Goal: Complete application form: Complete application form

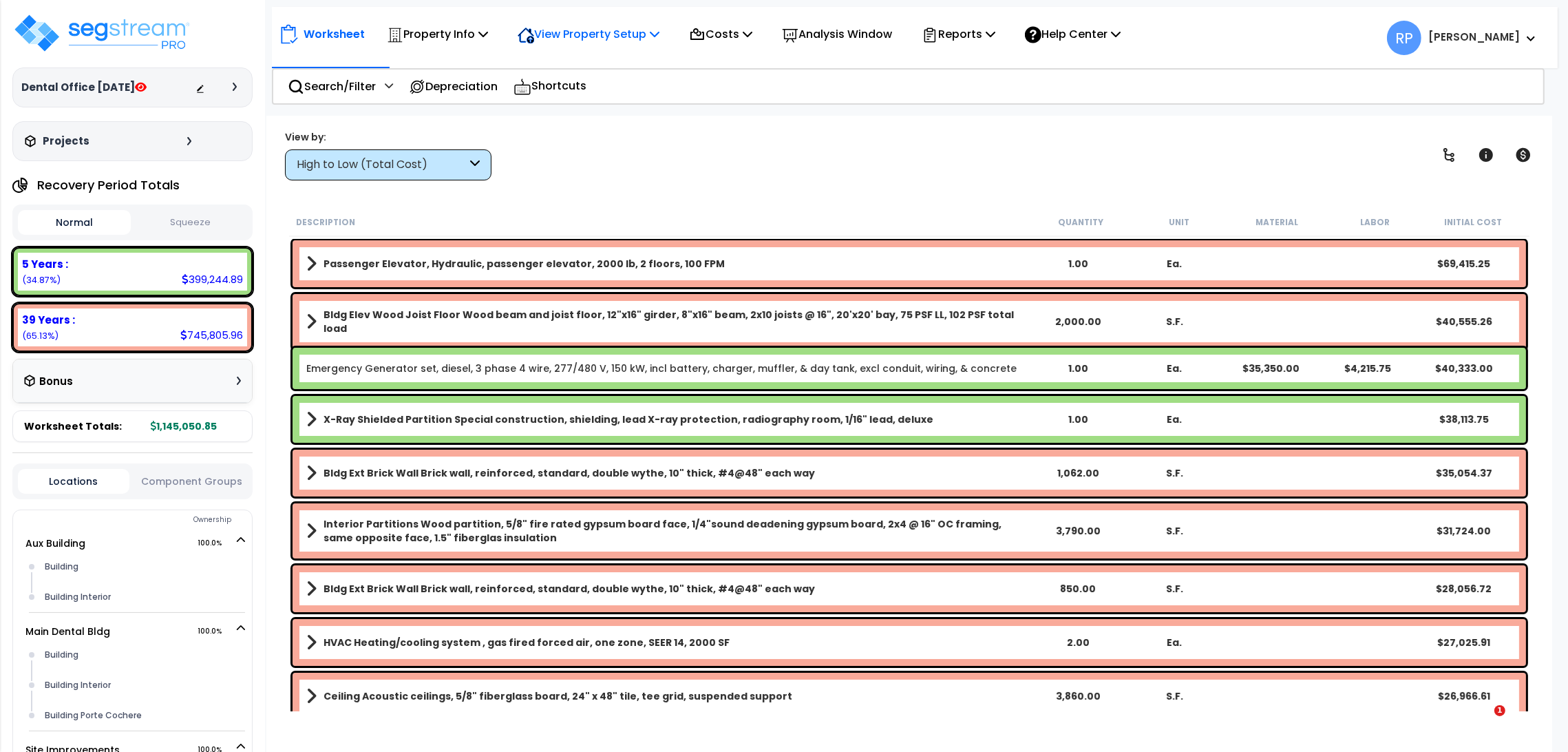
click at [566, 40] on p "View Property Setup" at bounding box center [588, 34] width 141 height 18
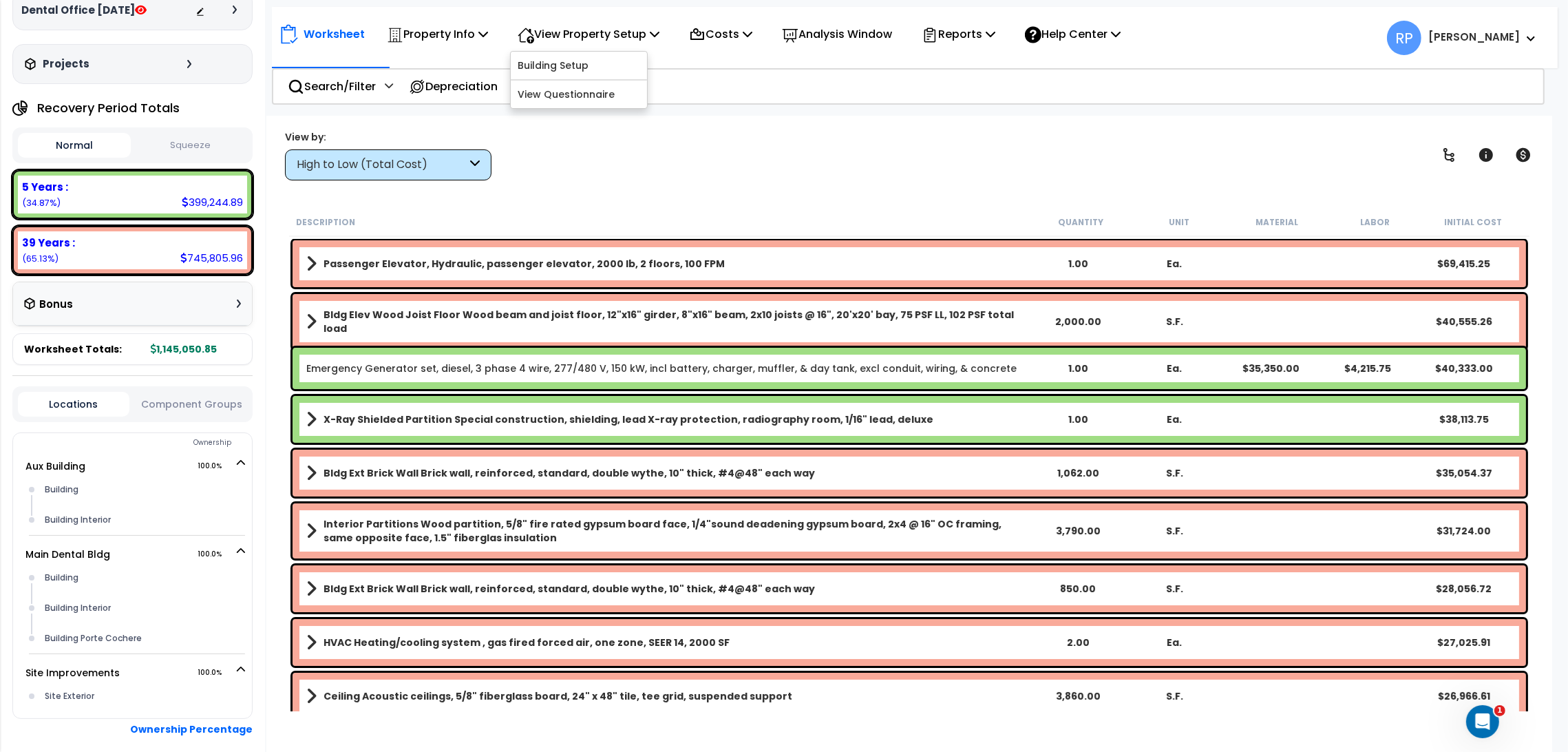
scroll to position [141, 0]
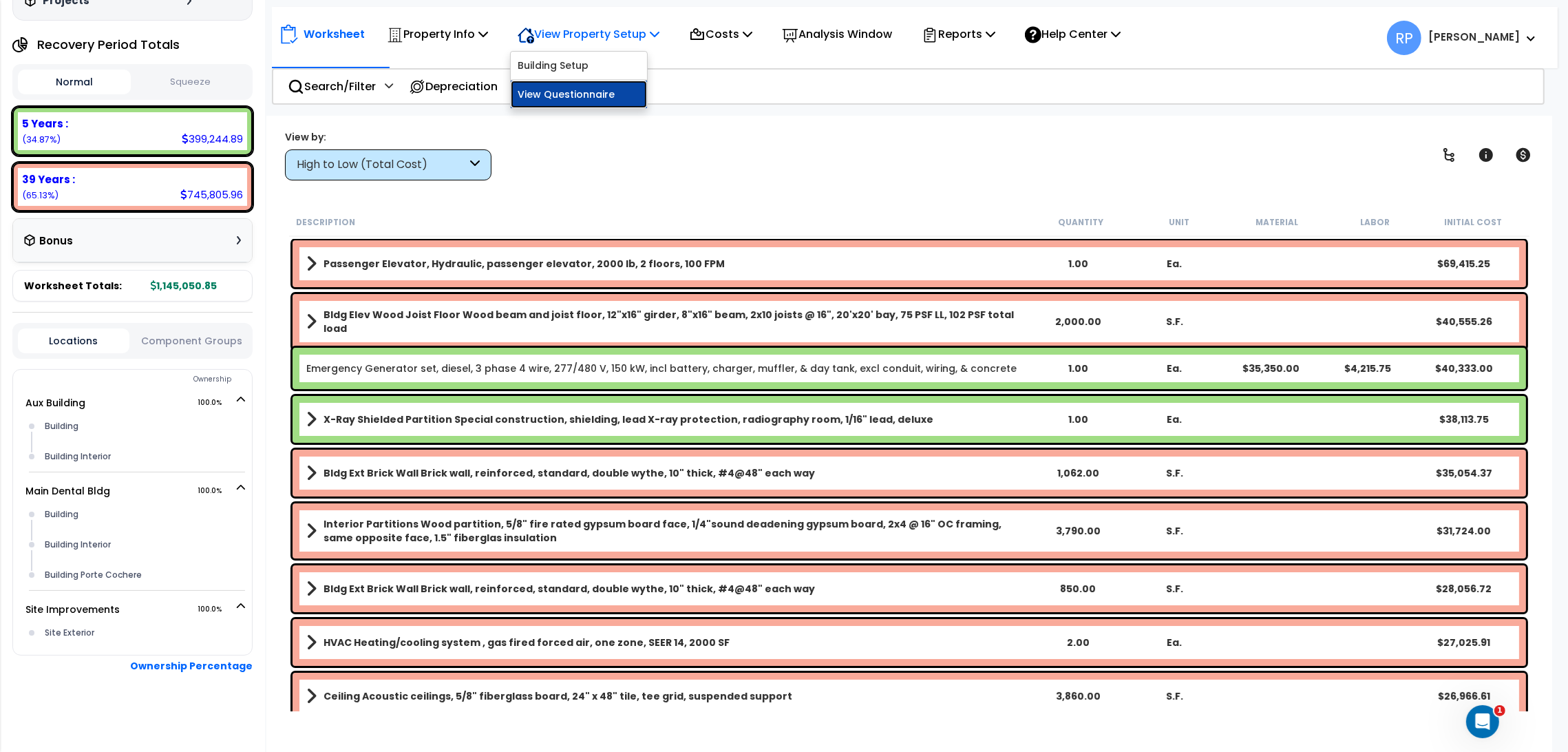
click at [578, 96] on link "View Questionnaire" at bounding box center [579, 95] width 136 height 28
click at [207, 340] on button "Component Groups" at bounding box center [191, 341] width 111 height 15
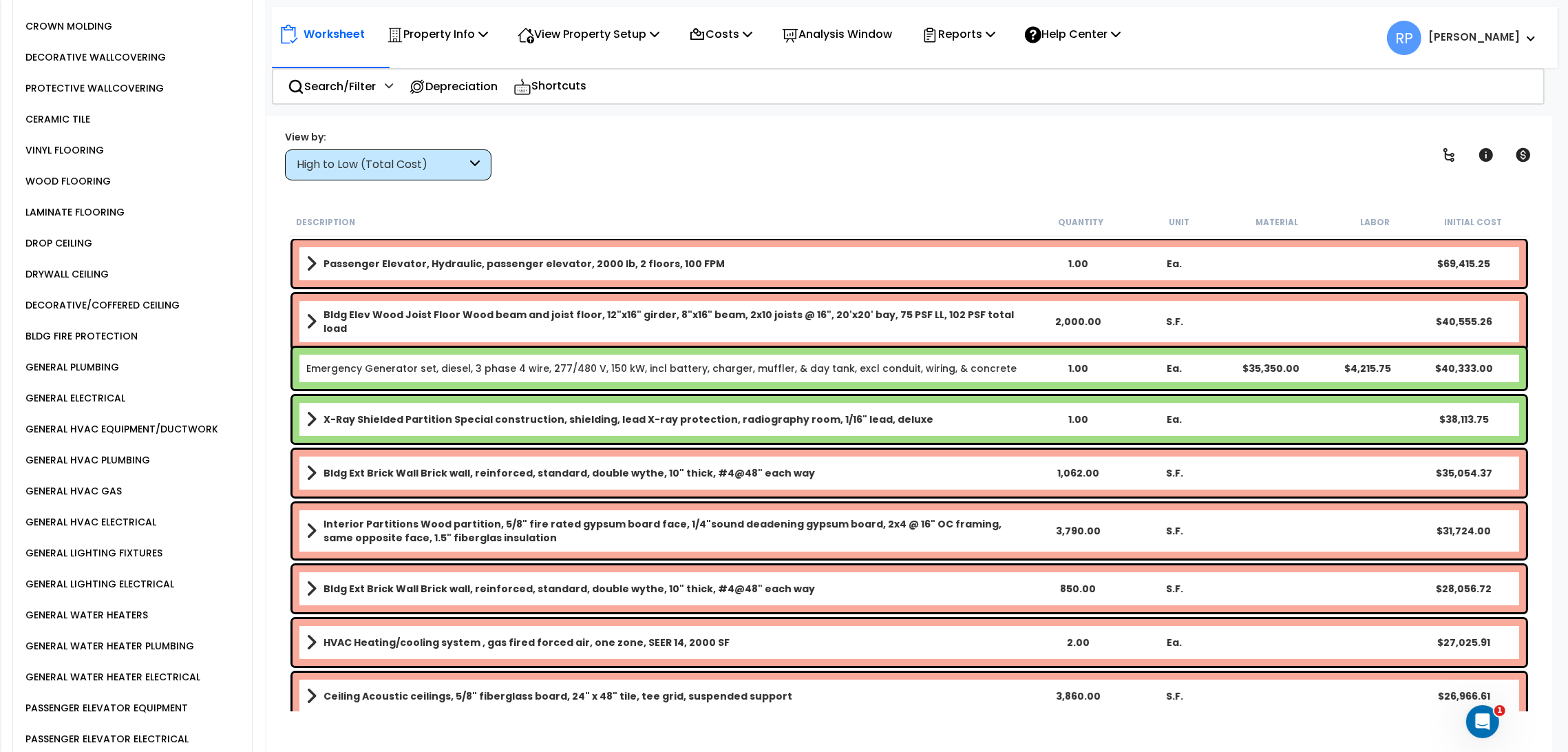
scroll to position [1823, 0]
click at [122, 473] on div "GENERAL HVAC GAS" at bounding box center [137, 489] width 230 height 31
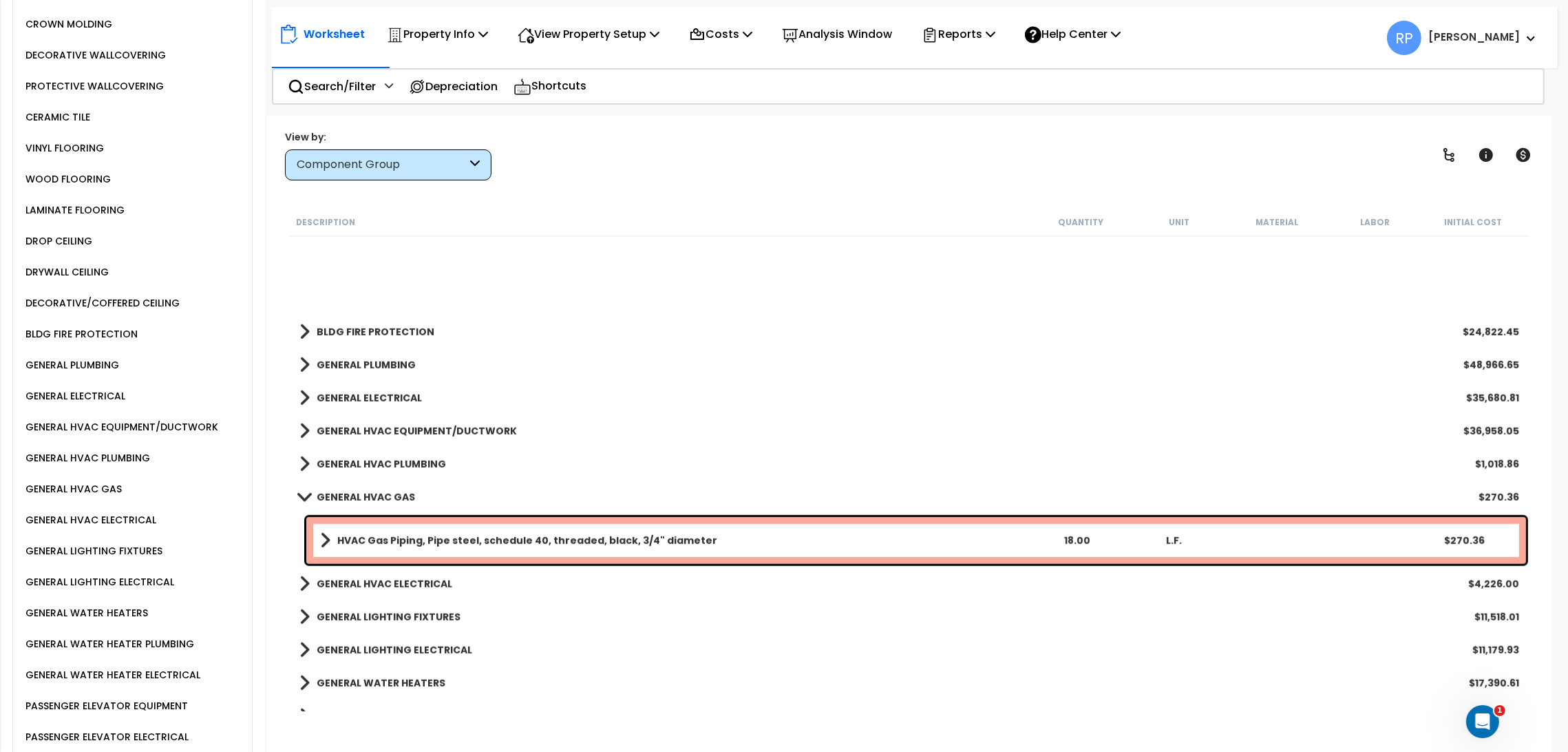
scroll to position [1912, 0]
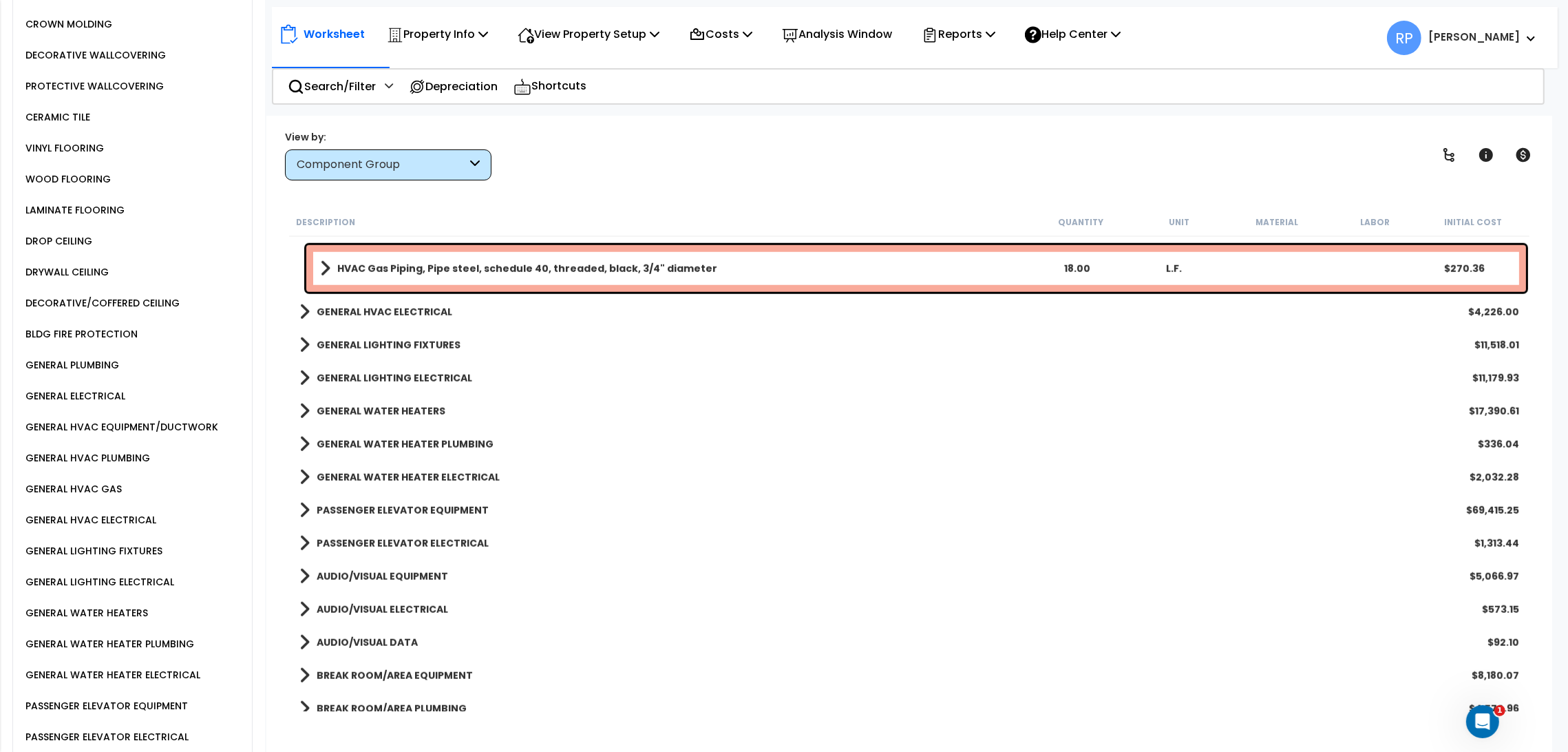
click at [120, 419] on div "GENERAL HVAC EQUIPMENT/DUCTWORK" at bounding box center [120, 427] width 196 height 17
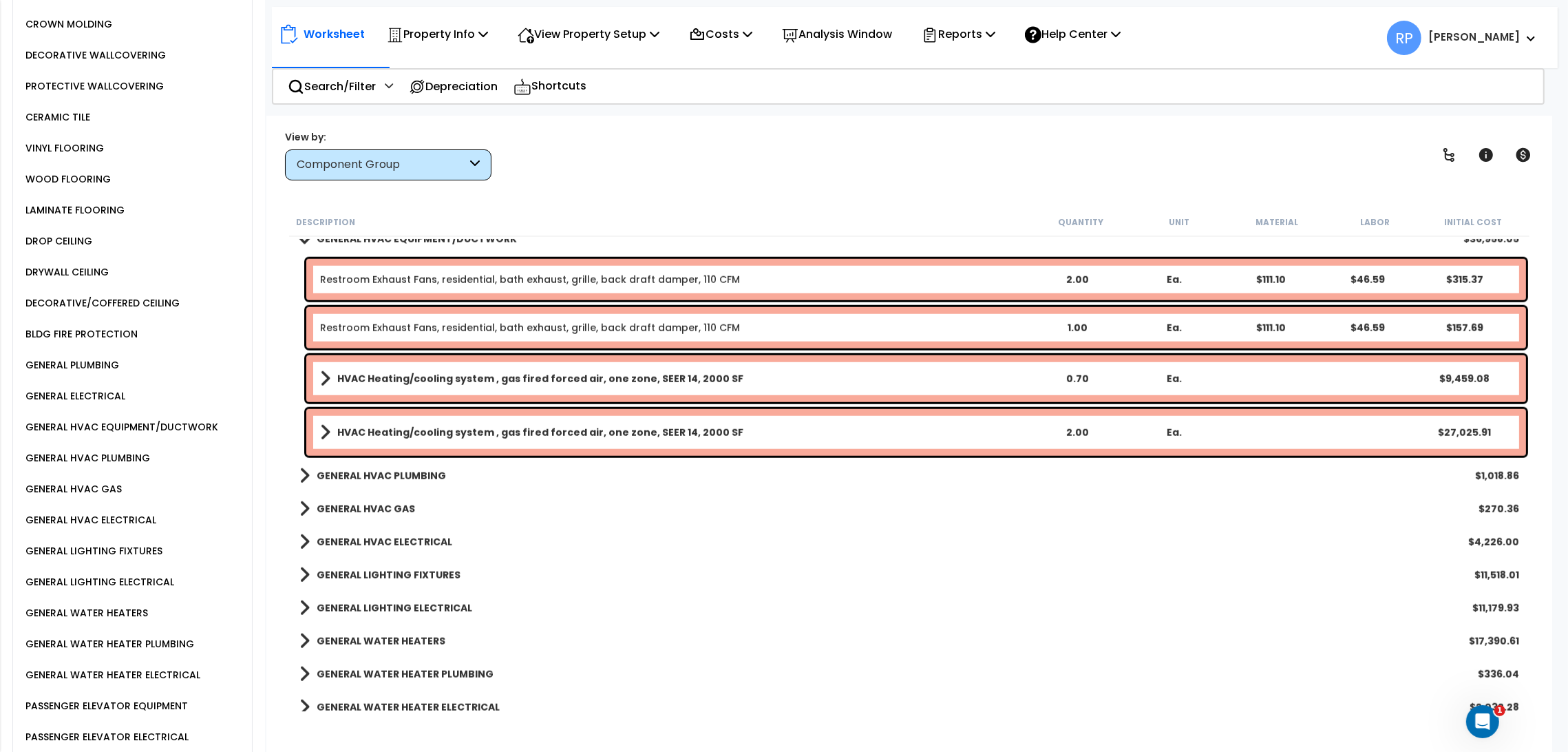
scroll to position [1758, 0]
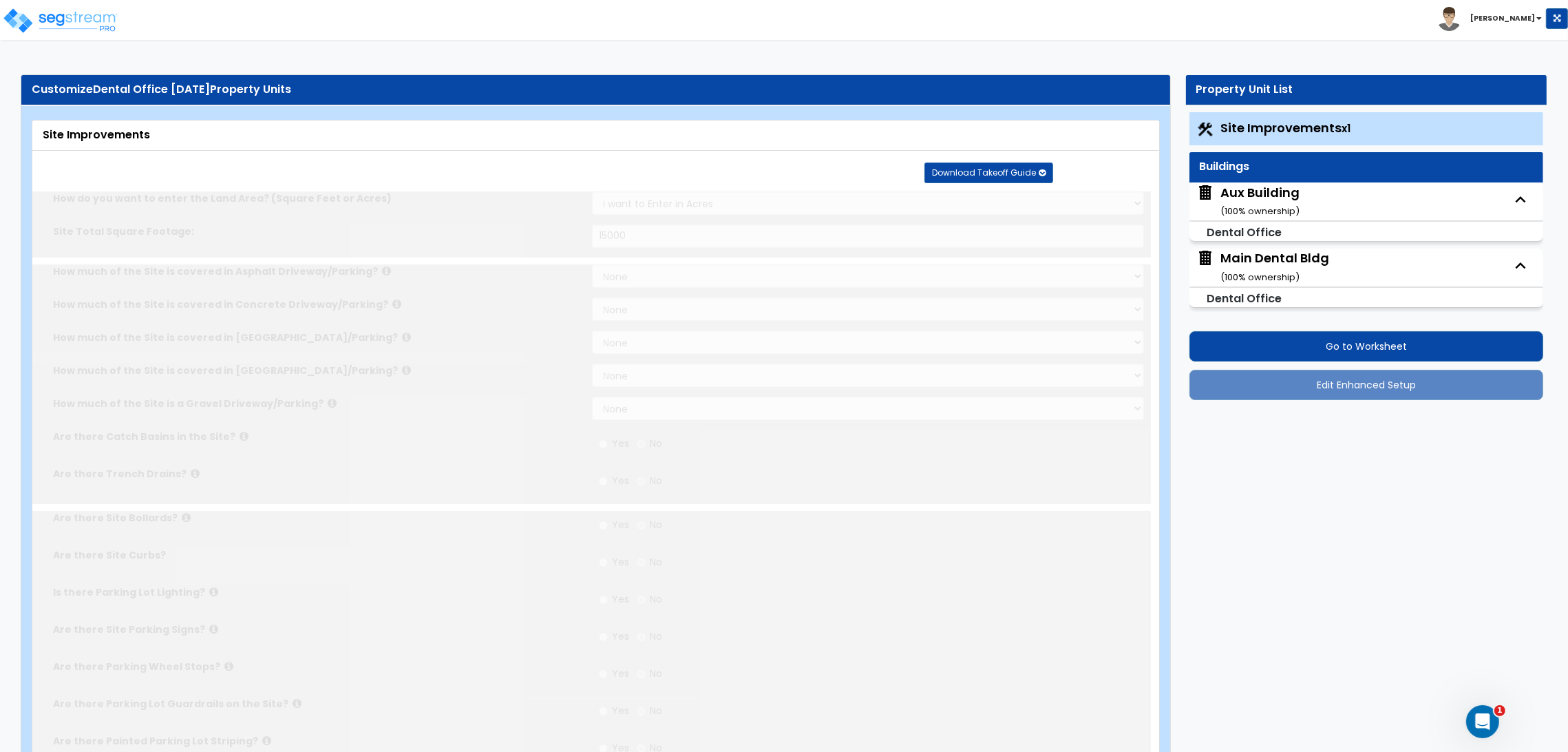
select select "2"
type input "15000"
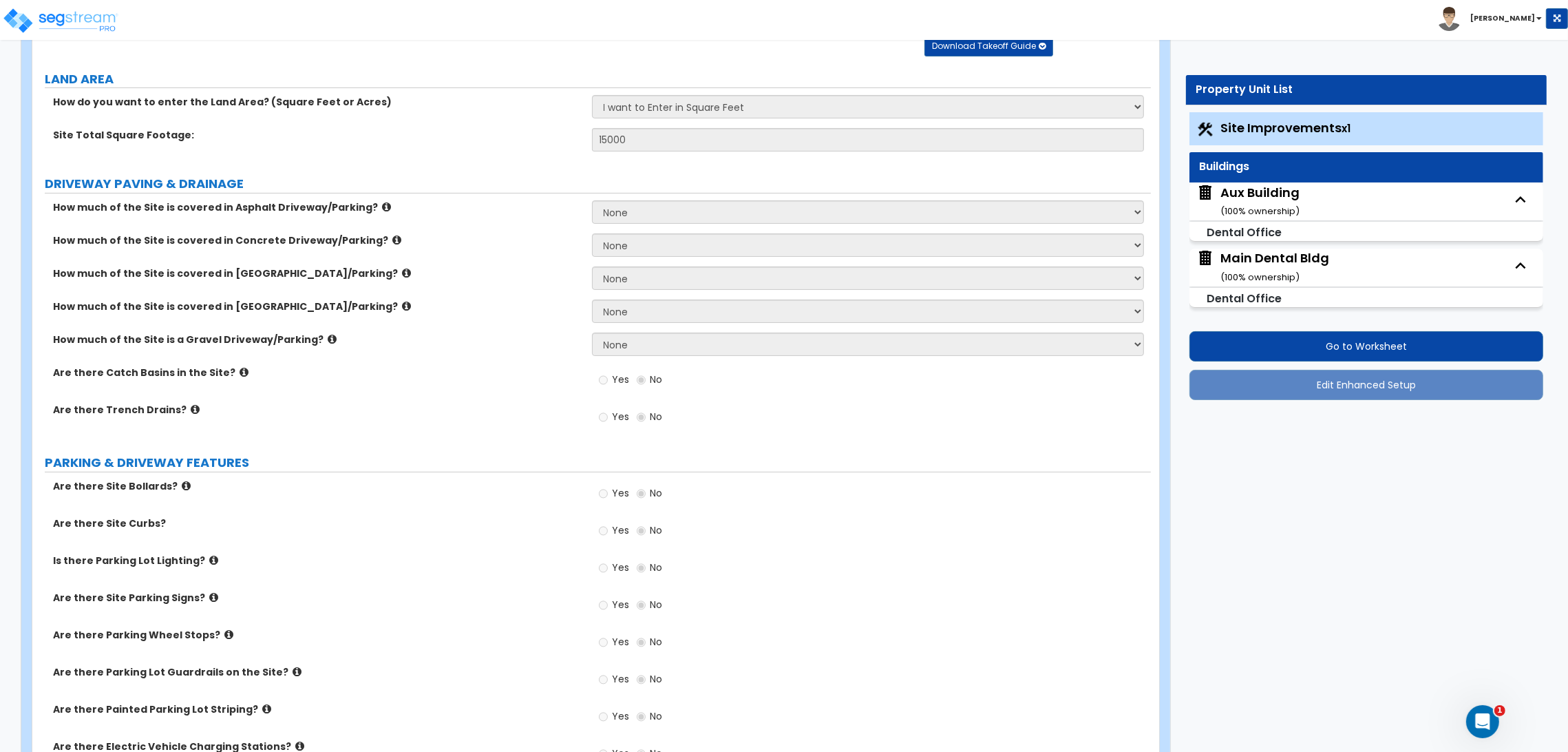
scroll to position [306, 0]
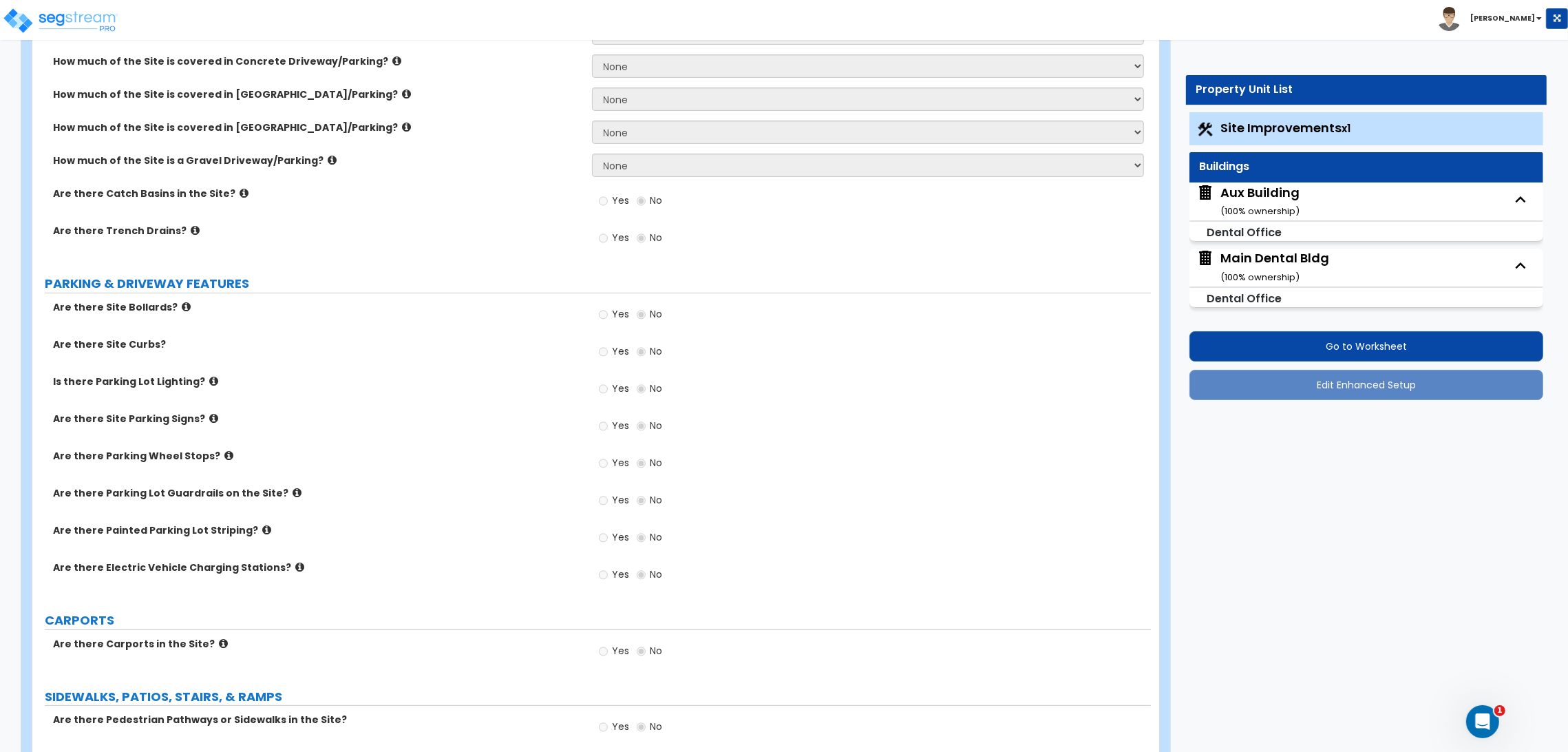
click at [1252, 254] on div "Main Dental Bldg ( 100 % ownership)" at bounding box center [1276, 267] width 108 height 35
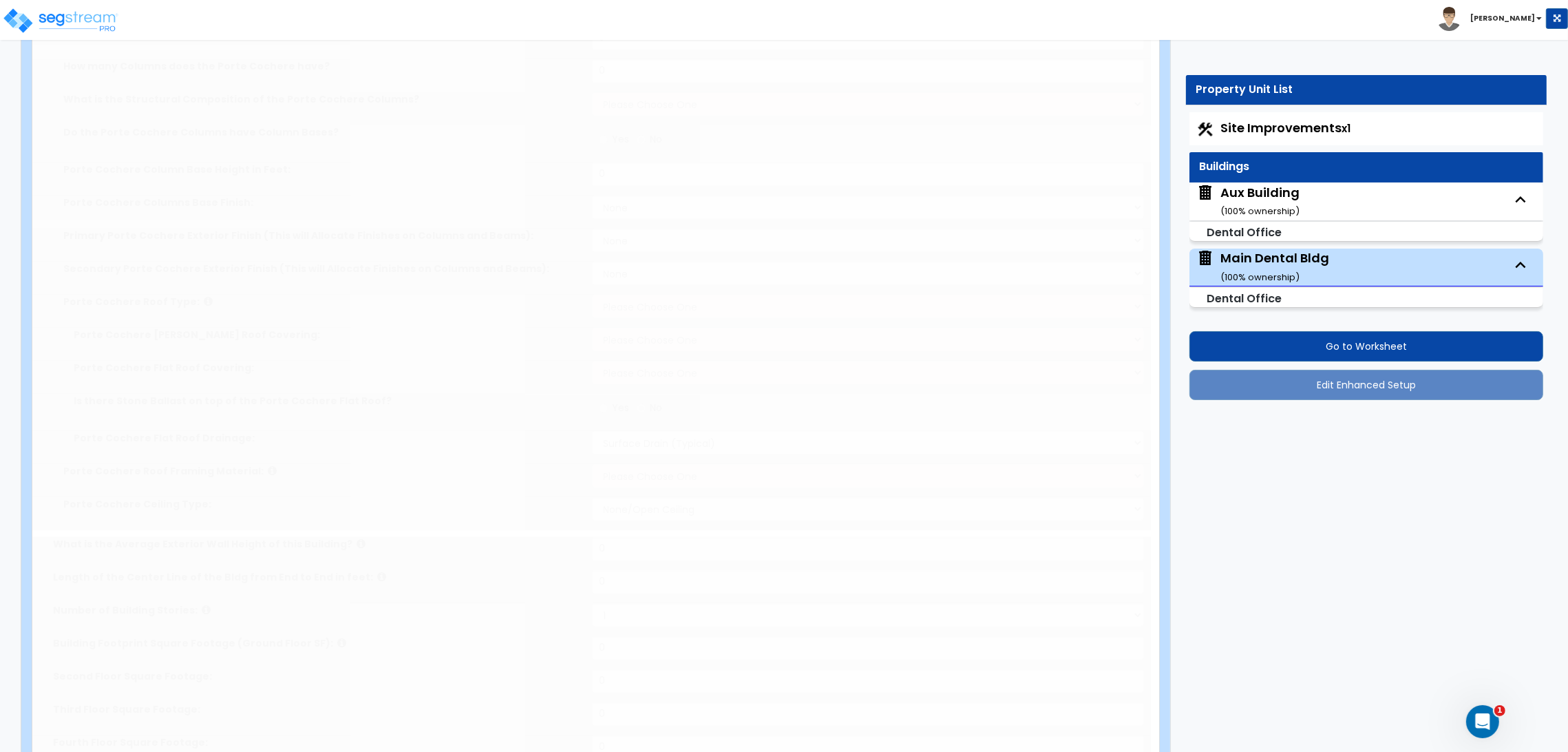
radio input "true"
type input "20"
type input "10"
type input "2"
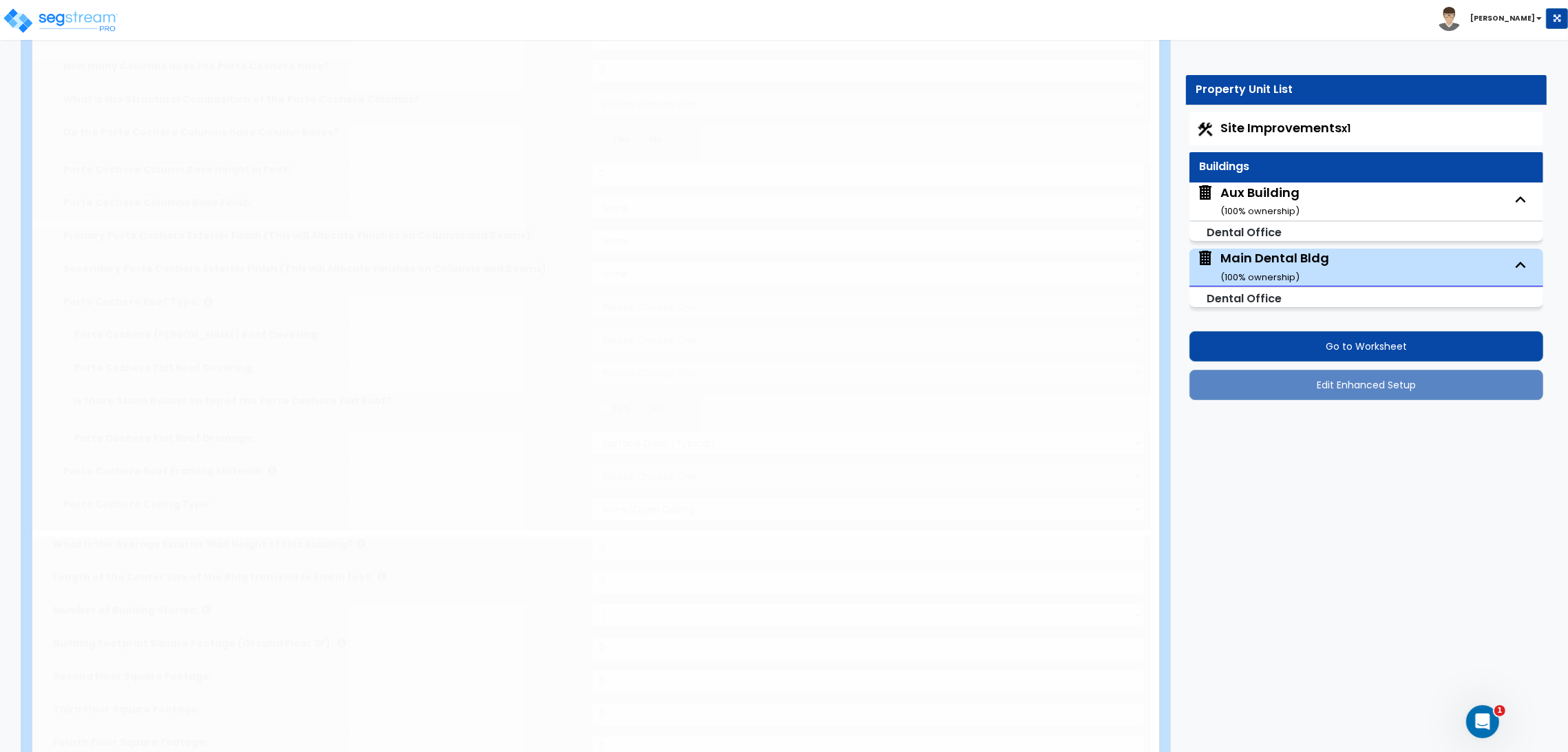
select select "1"
radio input "true"
type input "1"
select select "2"
select select "1"
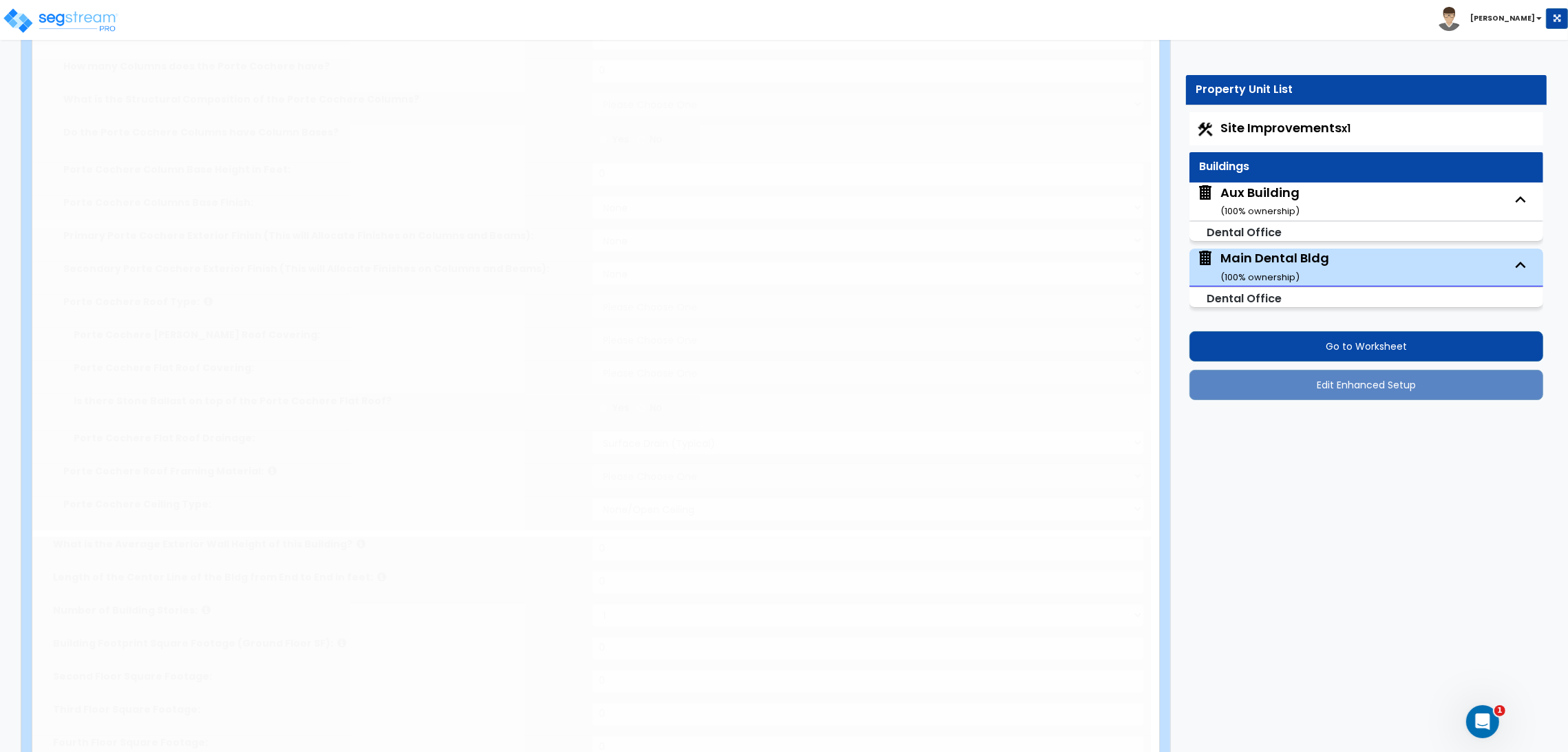
select select "5"
select select "1"
type input "24"
type input "64"
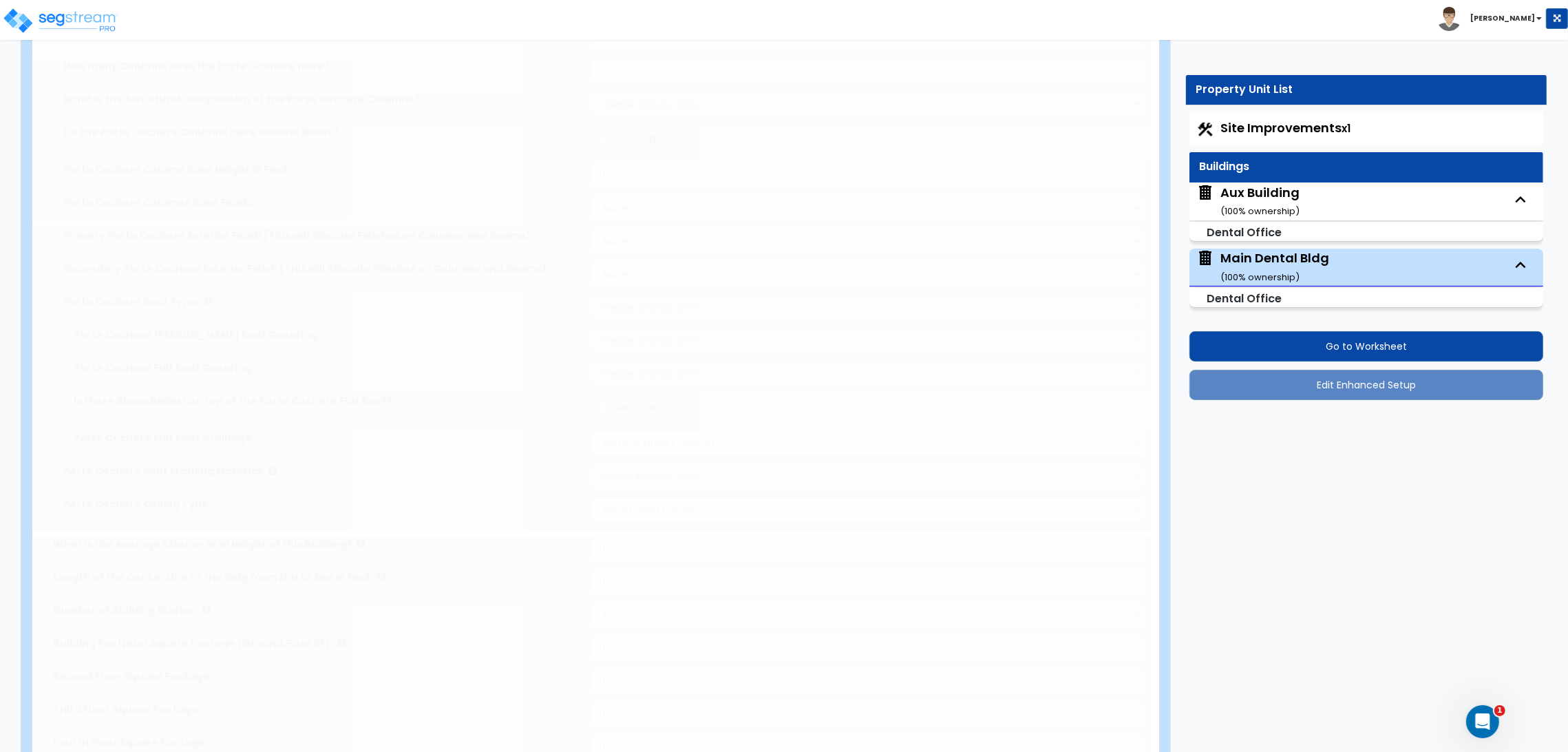
select select "2"
type input "2000"
select select "5"
select select "1"
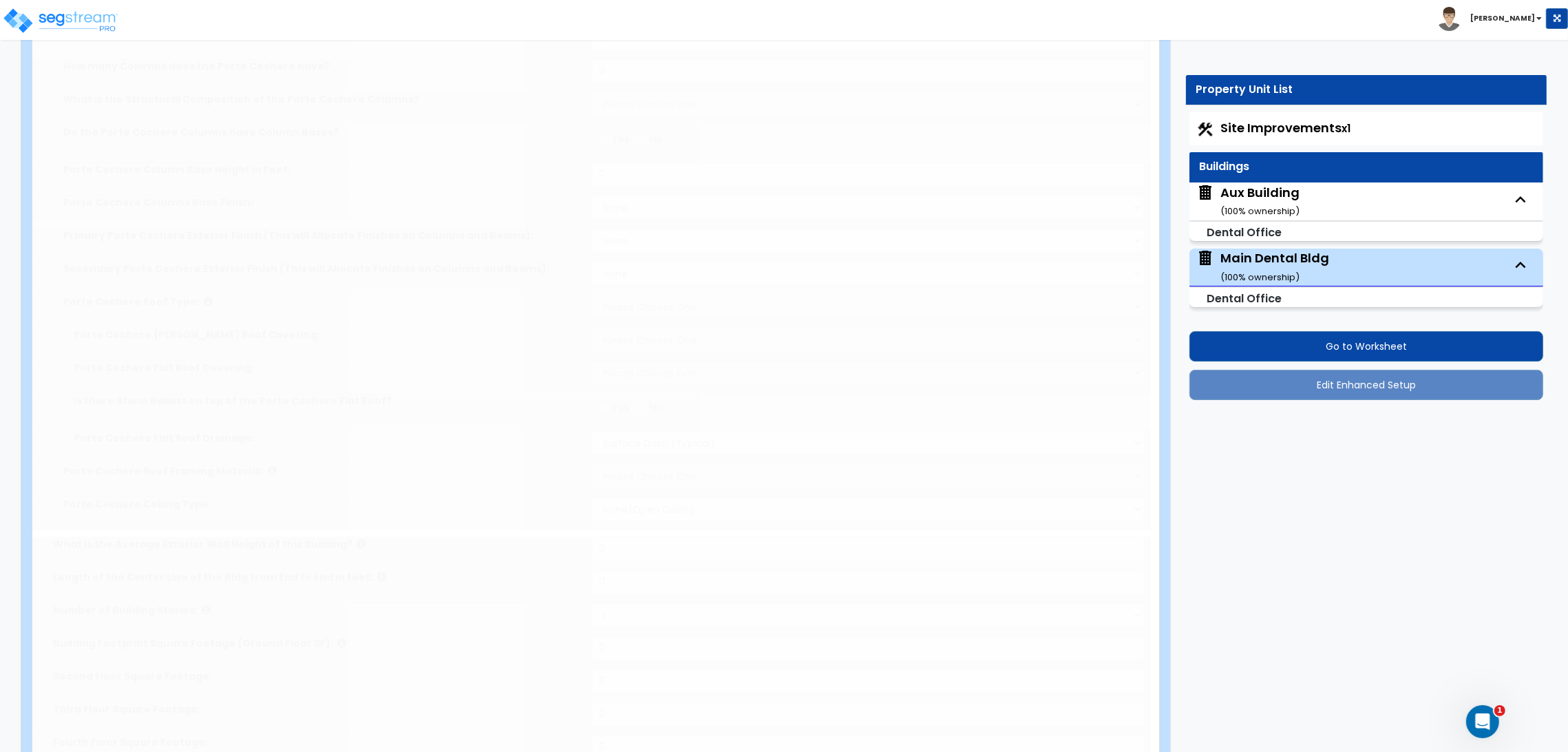
select select "3"
select select "1"
type input "40"
select select "9"
type input "50"
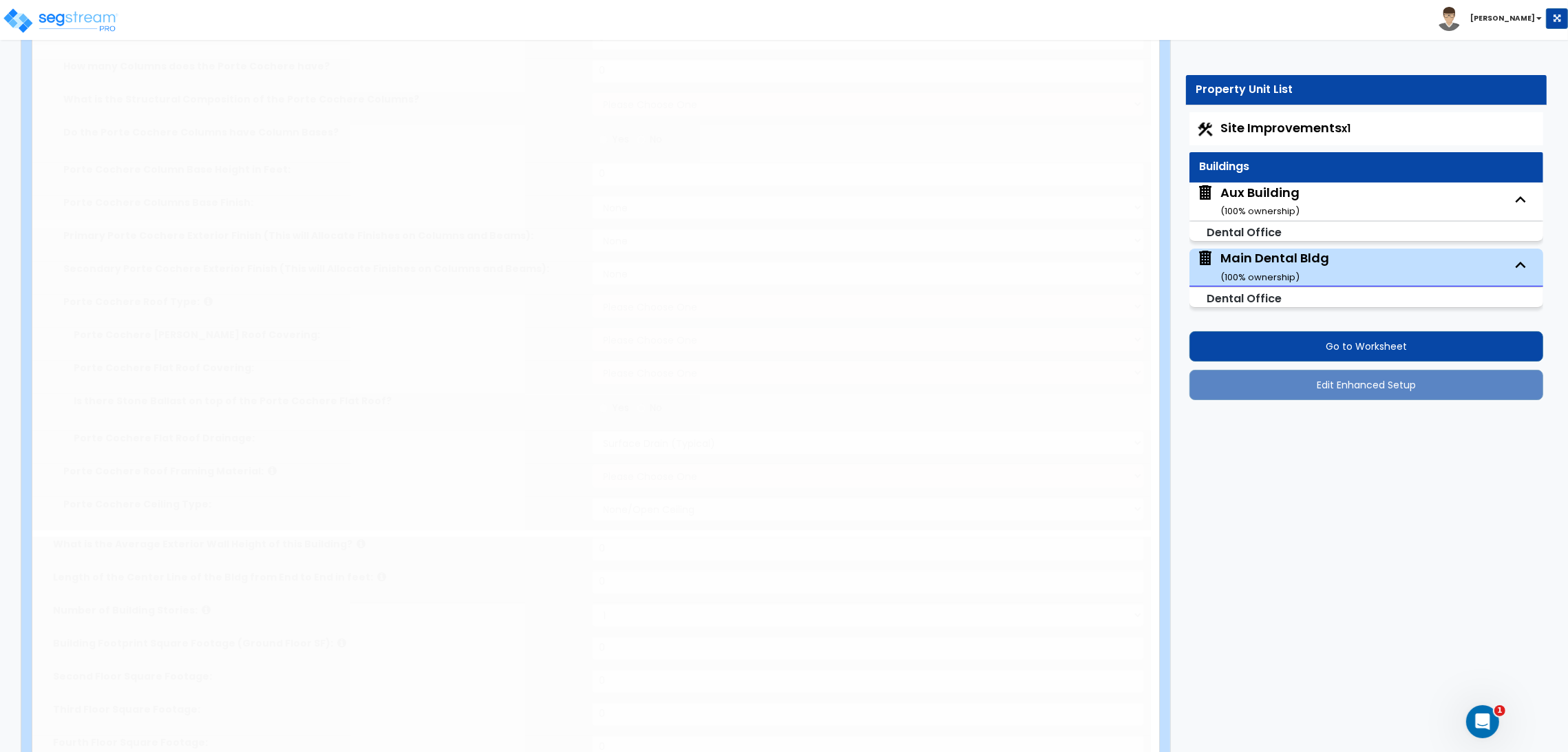
select select "4"
select select "3"
select select "2"
select select "1"
select select "2"
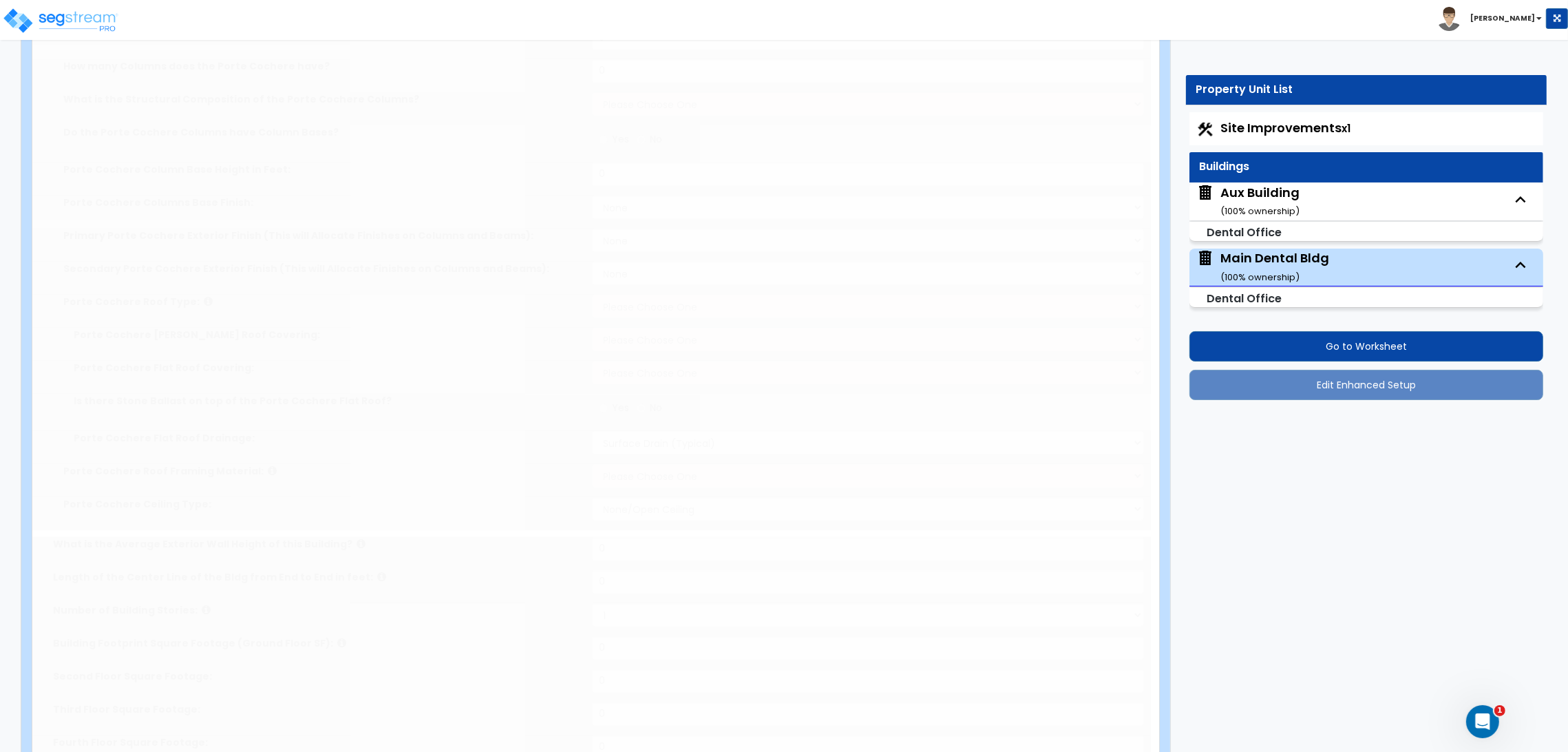
select select "3"
radio input "true"
select select "2"
type input "60"
radio input "true"
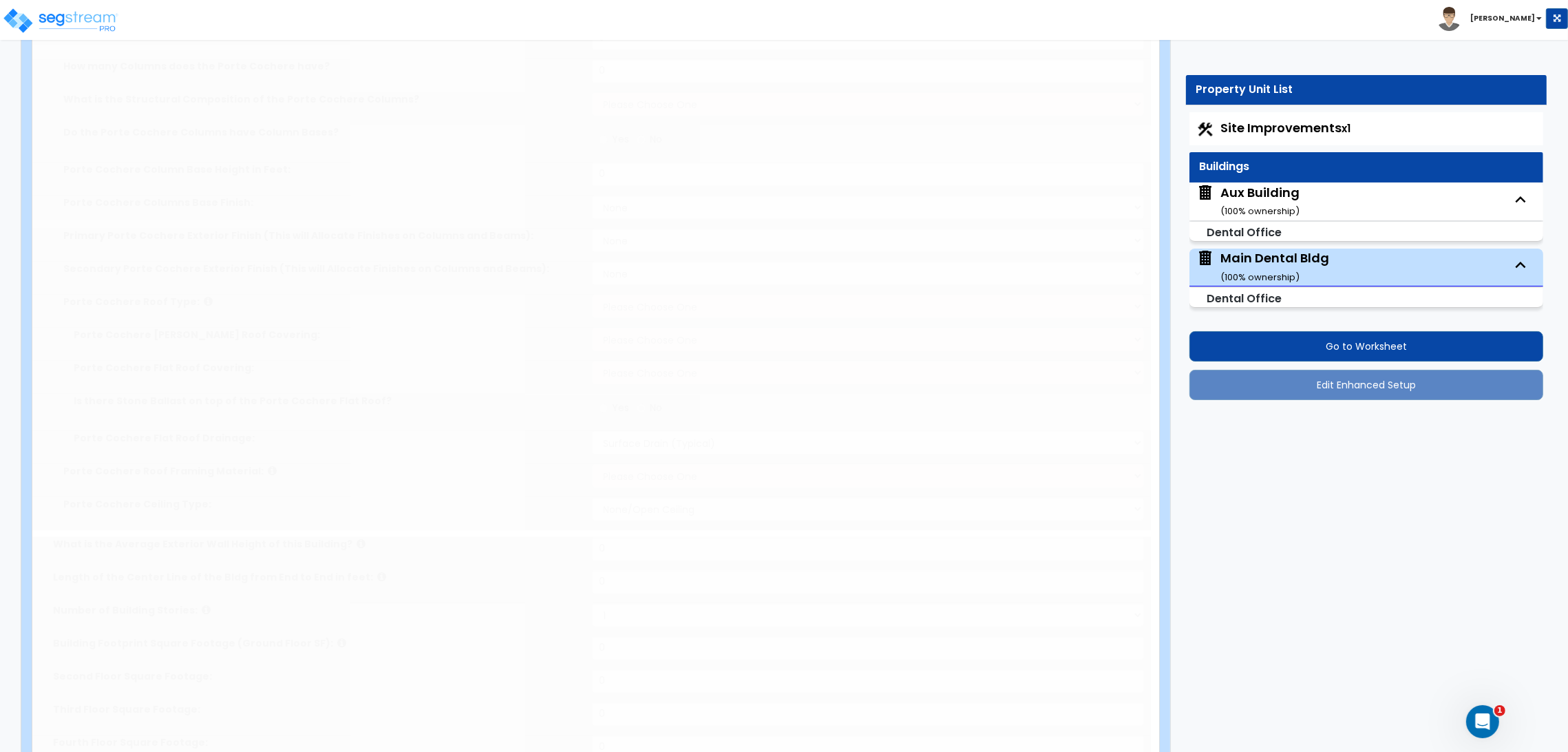
radio input "true"
select select "5"
type input "32"
radio input "true"
type input "21"
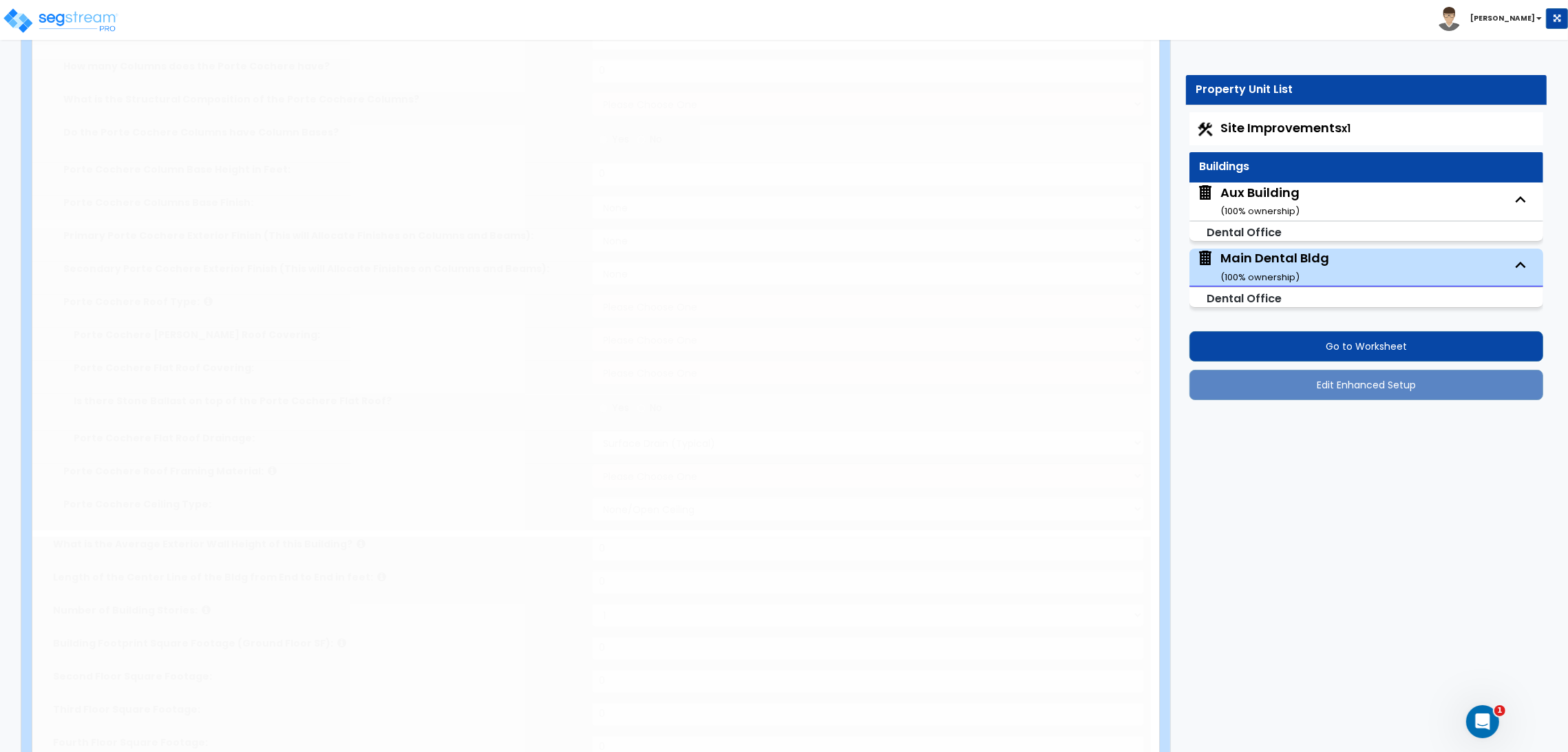
radio input "true"
type input "2"
type input "1"
type input "2"
type input "4"
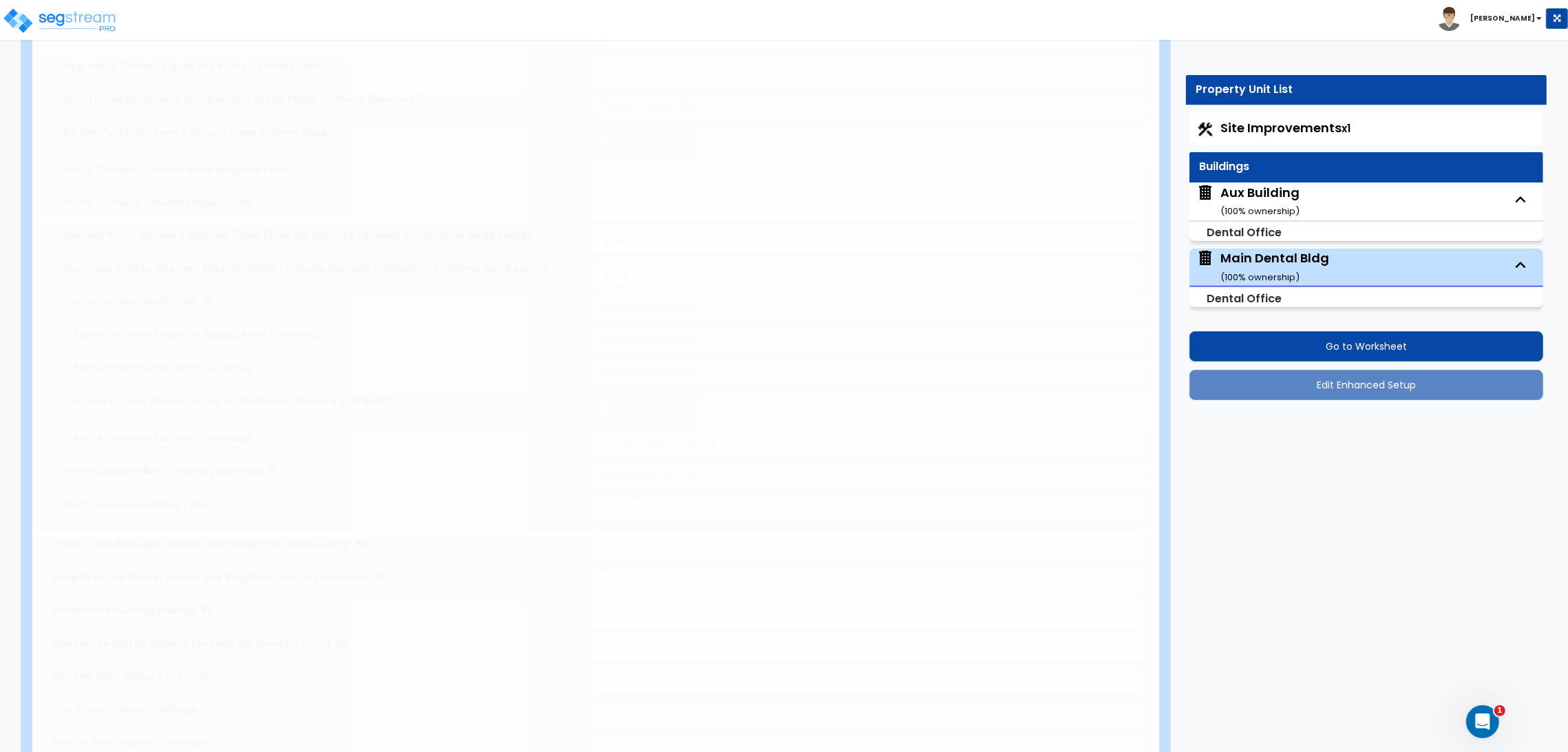
type input "1"
radio input "true"
type input "6"
radio input "true"
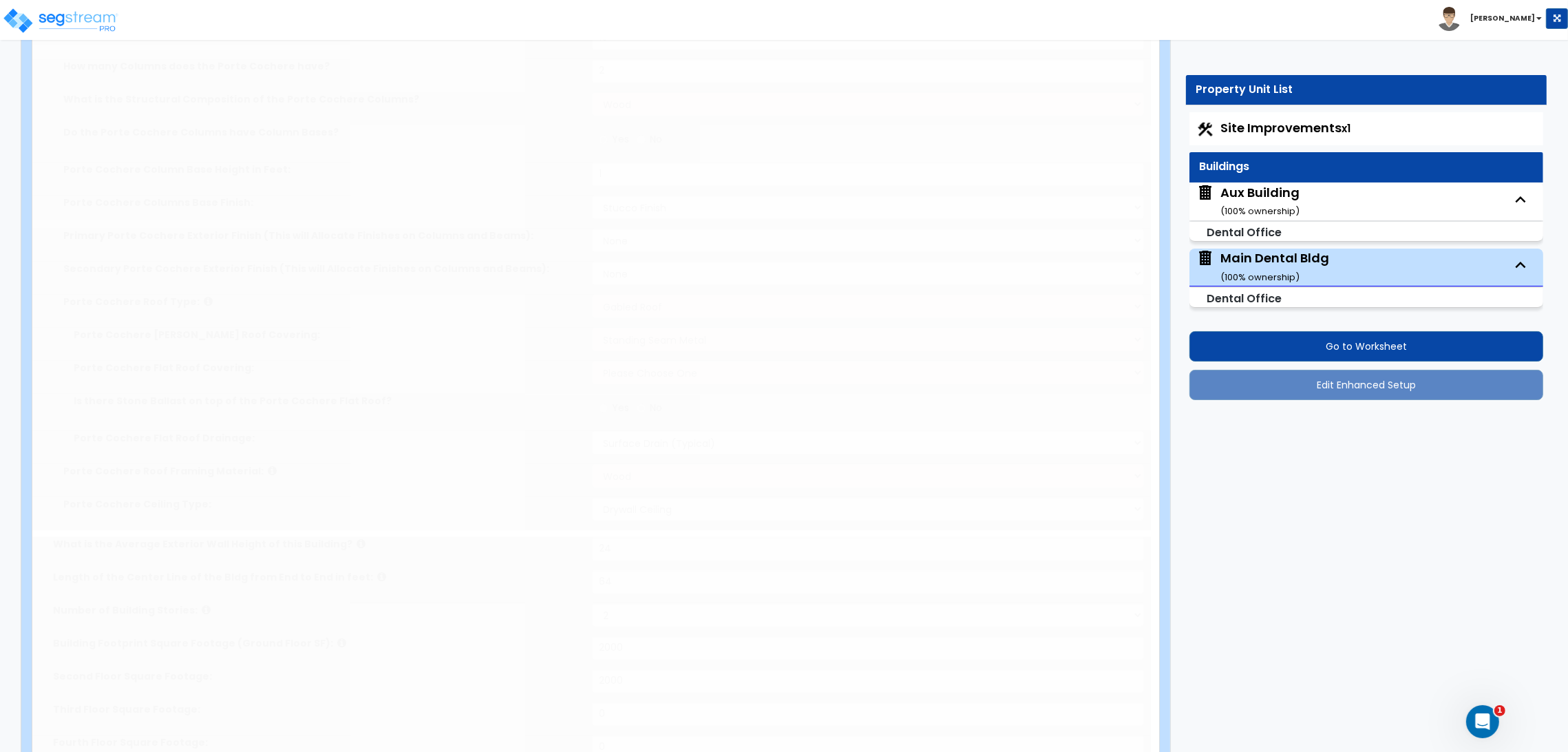
type input "1"
radio input "true"
type input "80"
select select "2"
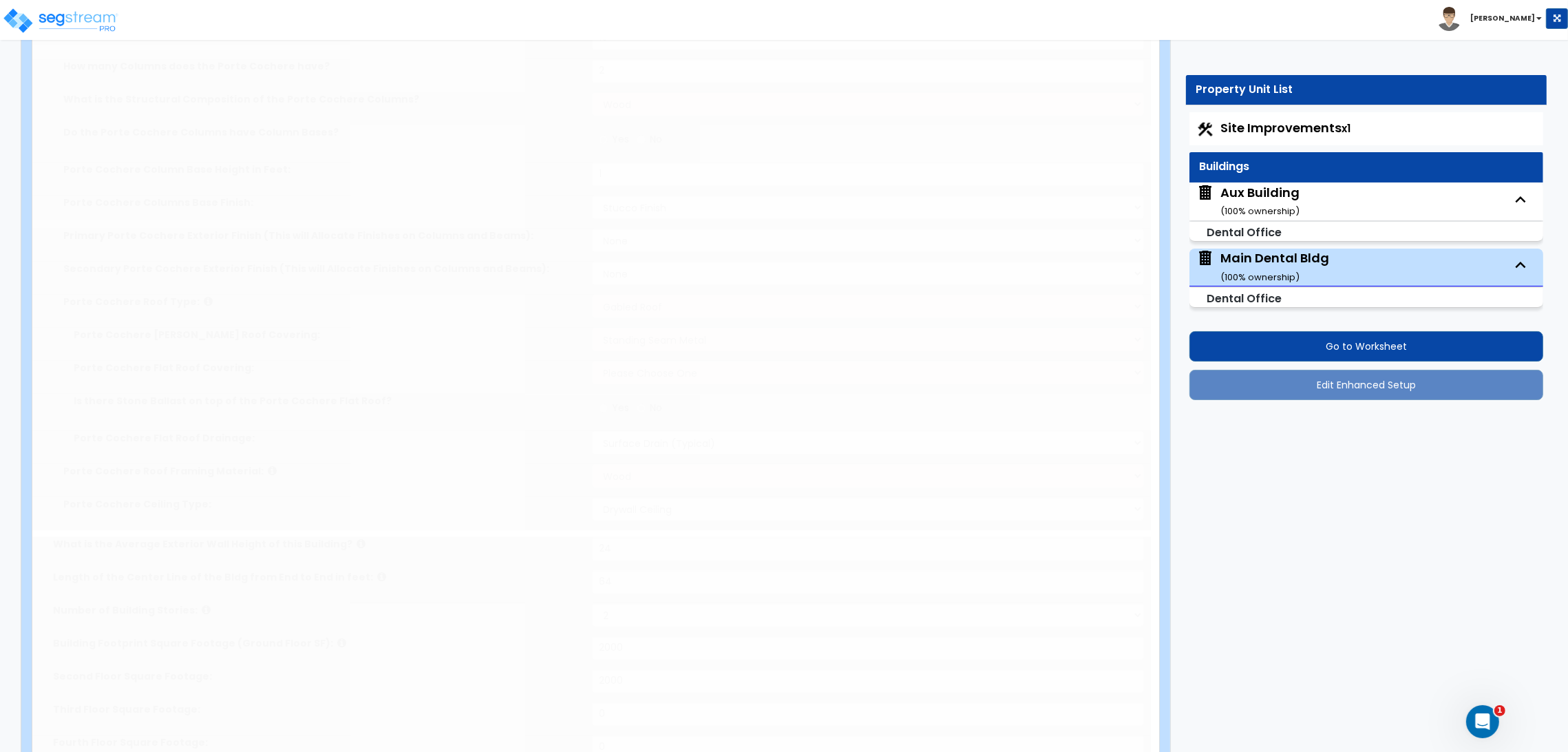
select select "3"
type input "3"
select select "5"
type input "2"
radio input "true"
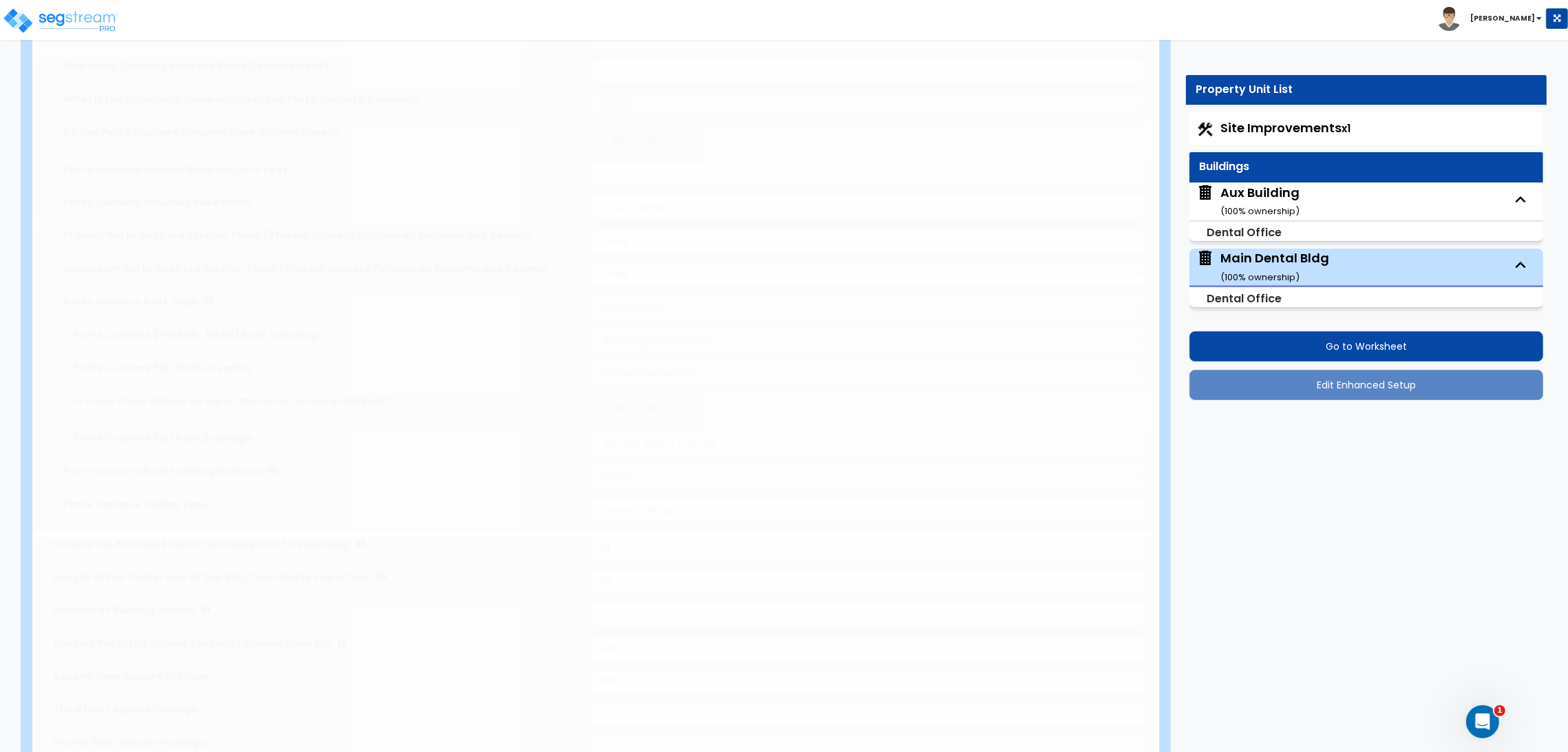
type input "1"
radio input "true"
type input "1"
radio input "true"
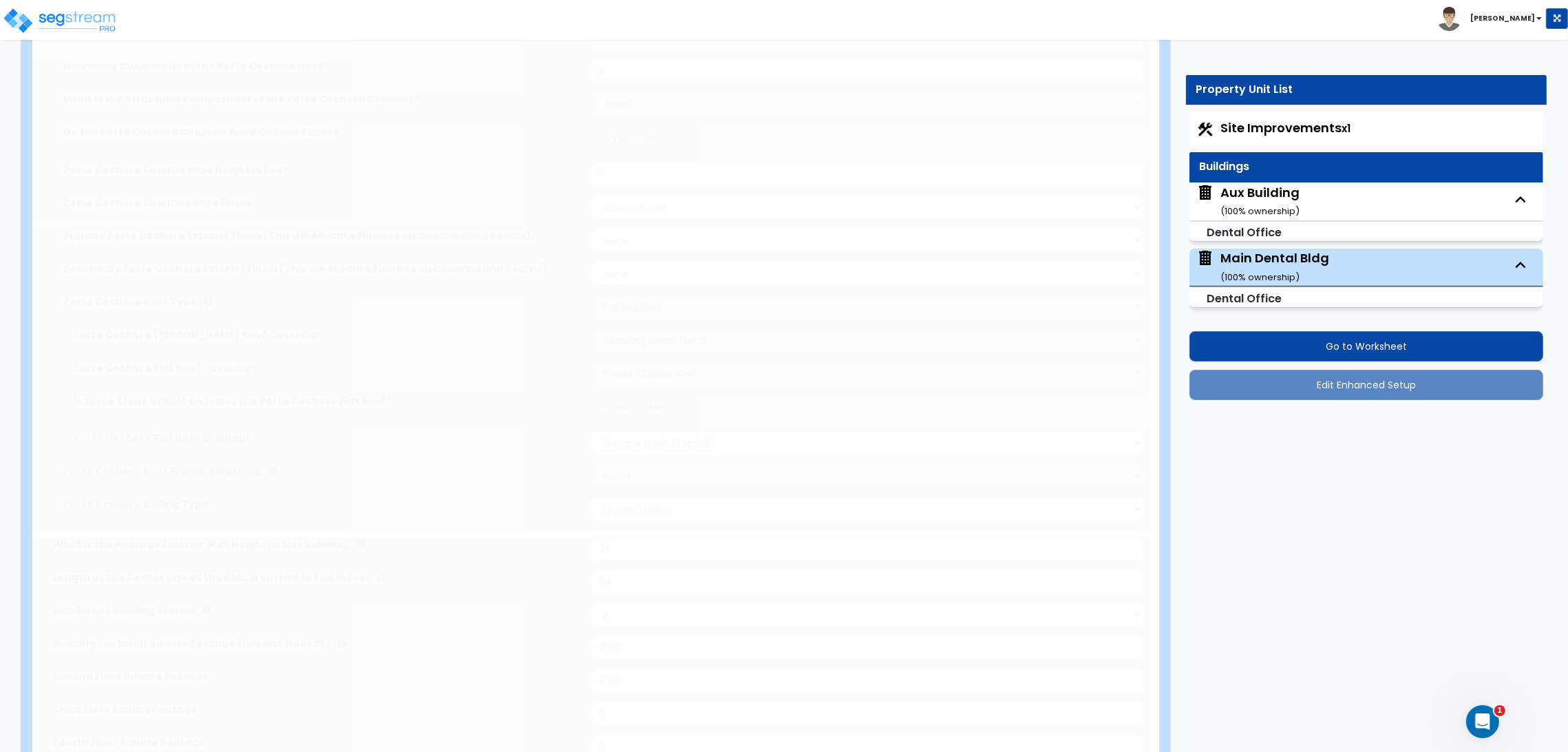
type input "1"
radio input "true"
select select "1"
select select "2"
type input "1"
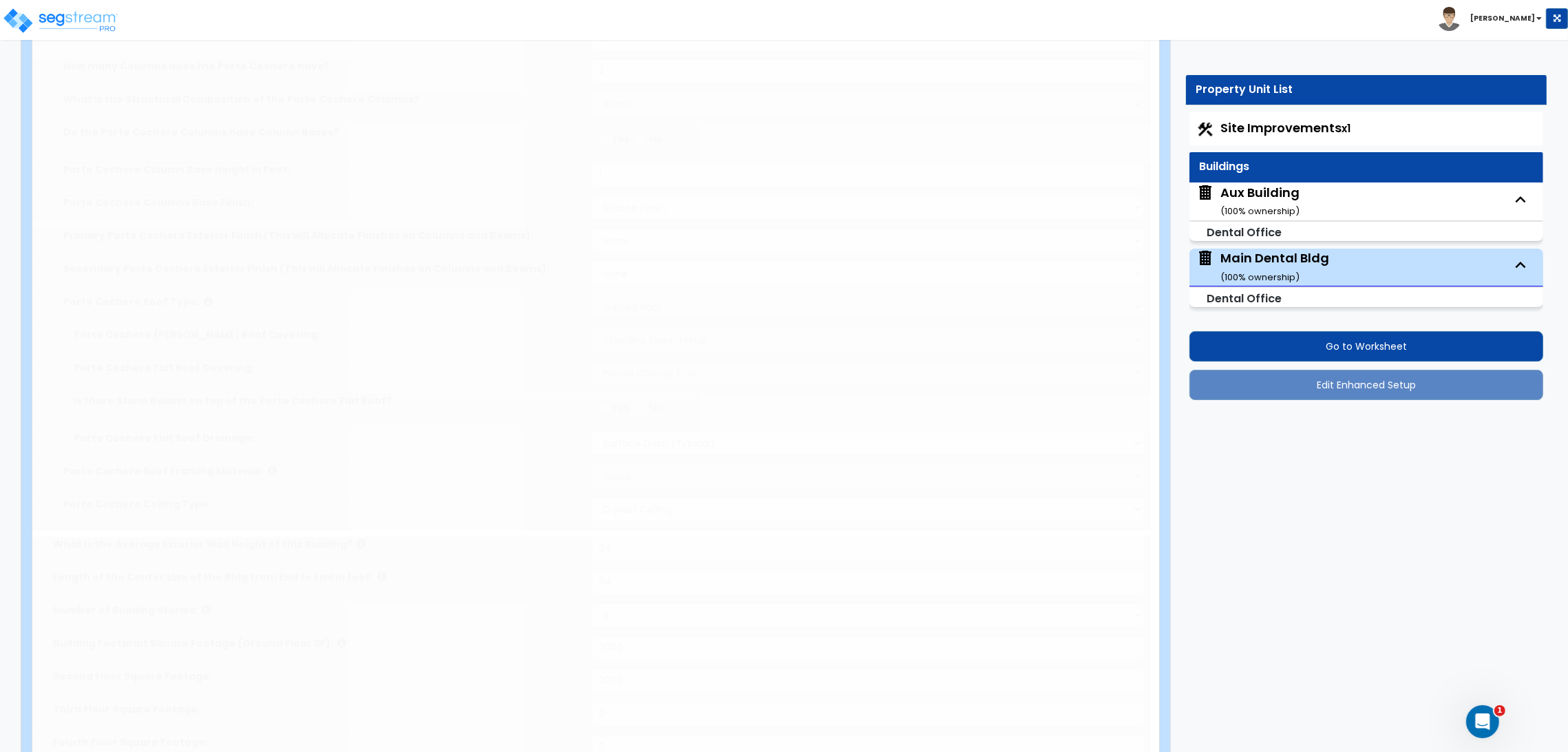
type input "1"
select select "3"
select select "2"
radio input "true"
type input "1"
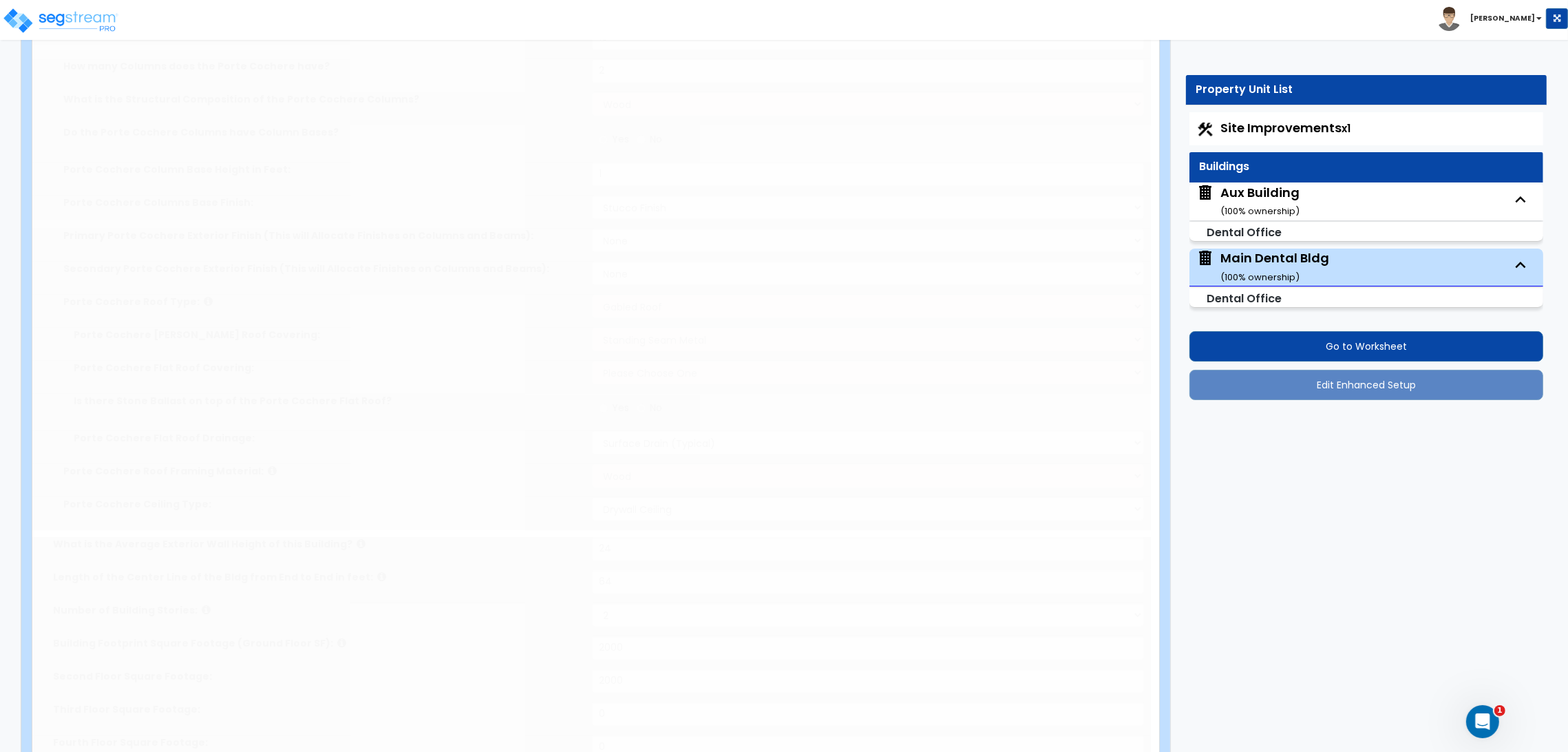
select select "4"
radio input "true"
type input "1"
select select "1"
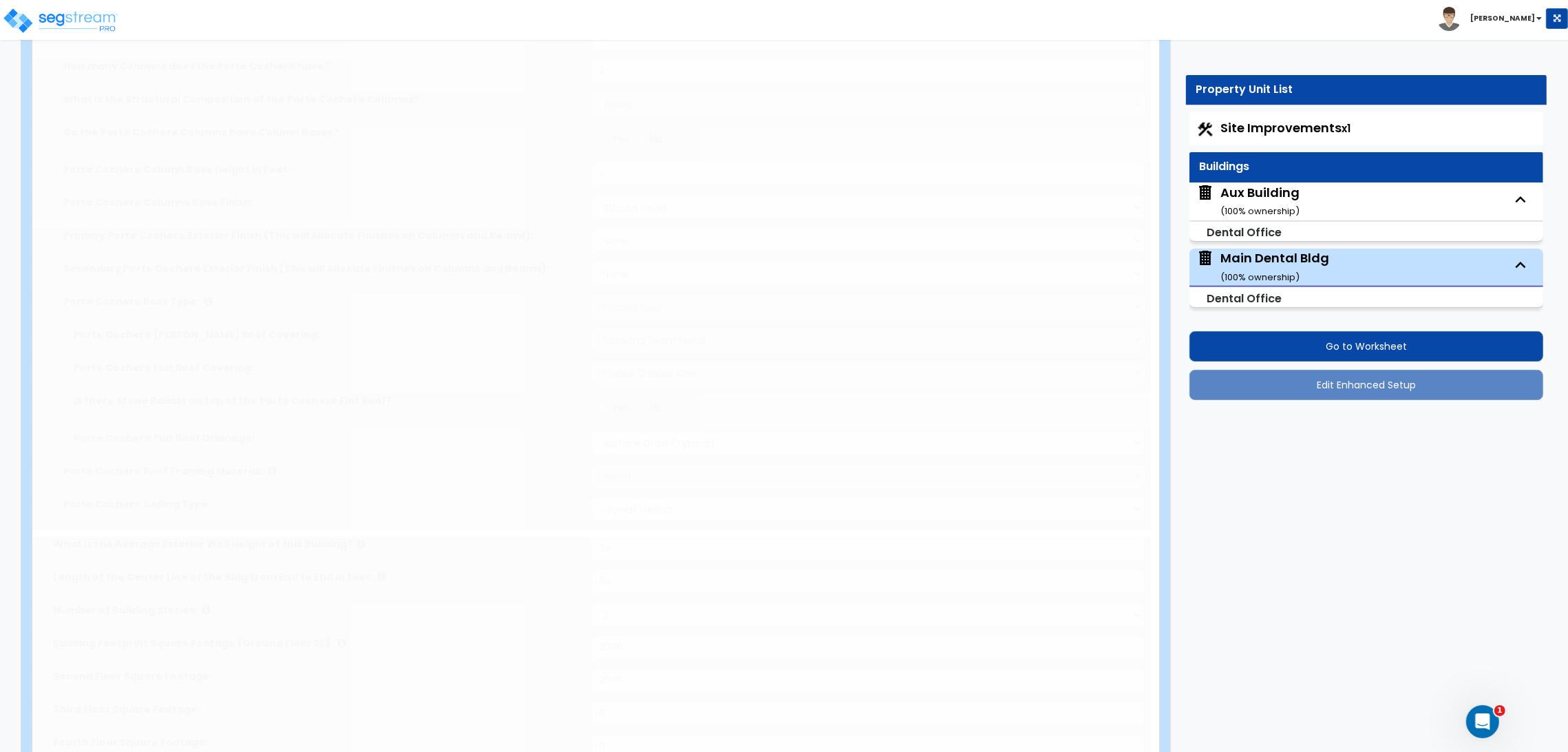
radio input "true"
type input "32"
select select "2"
select select "6"
type input "60"
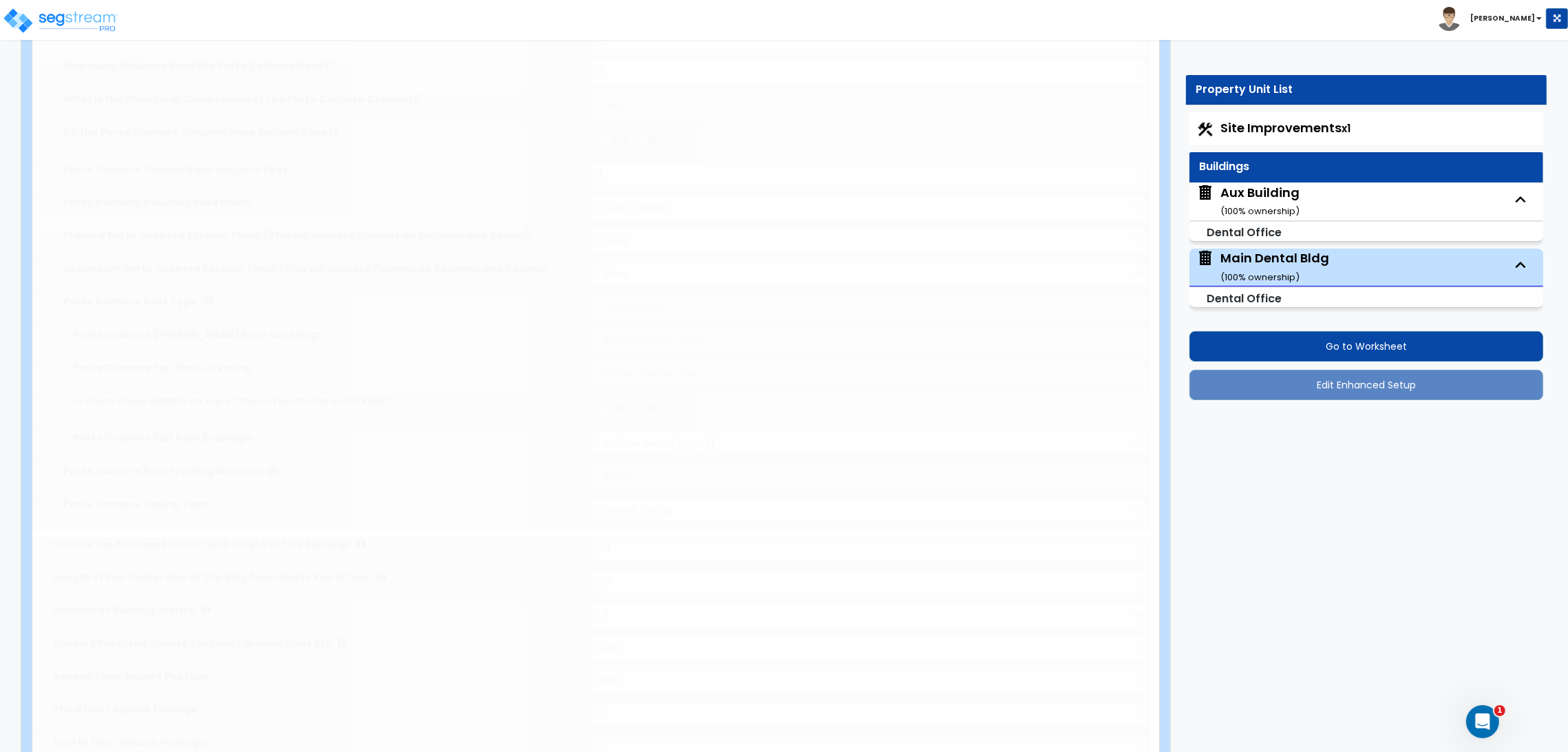
select select "3"
radio input "true"
type input "12"
radio input "true"
select select "2"
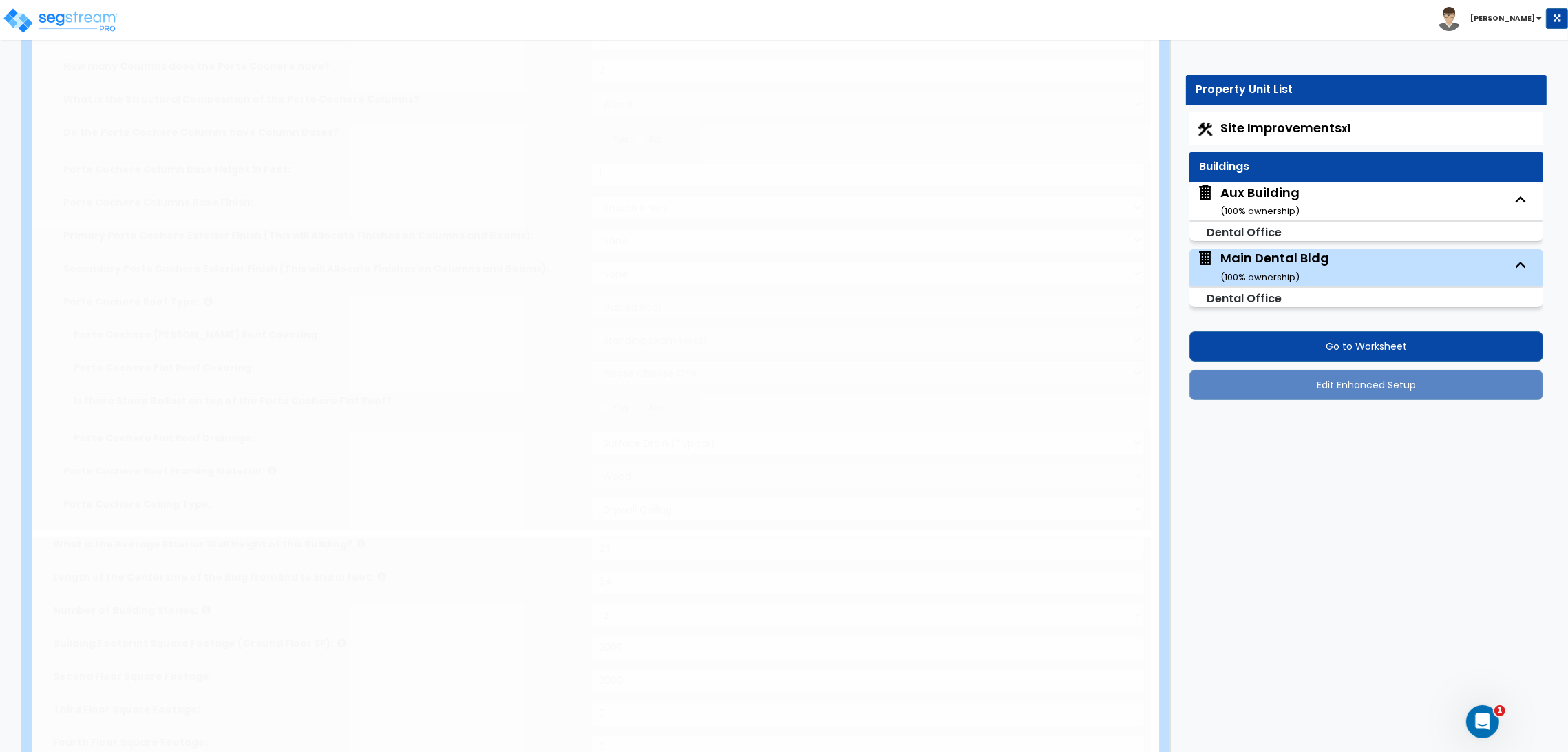
type input "80"
radio input "true"
select select "1"
radio input "true"
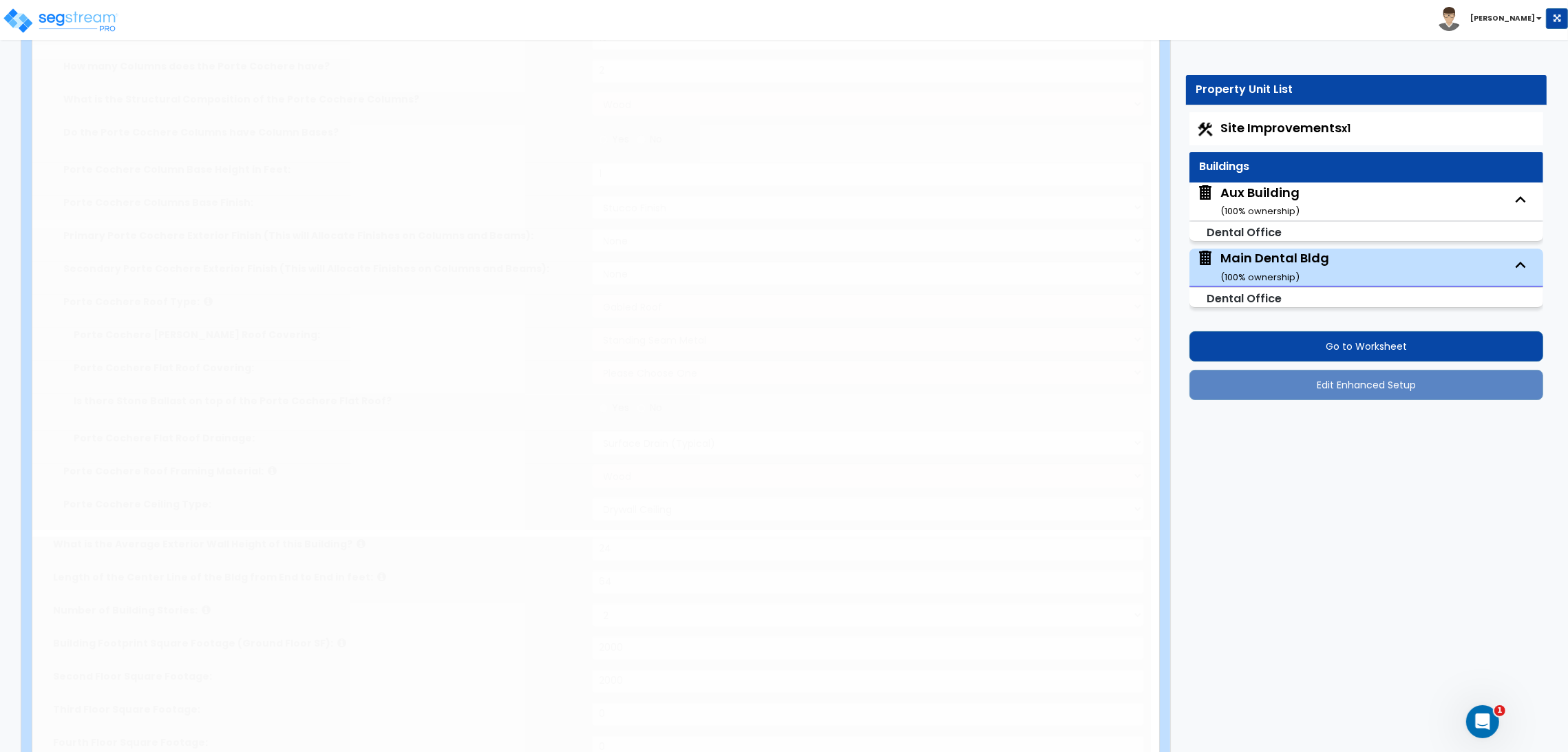
type input "42"
radio input "true"
select select "2"
type input "34"
radio input "true"
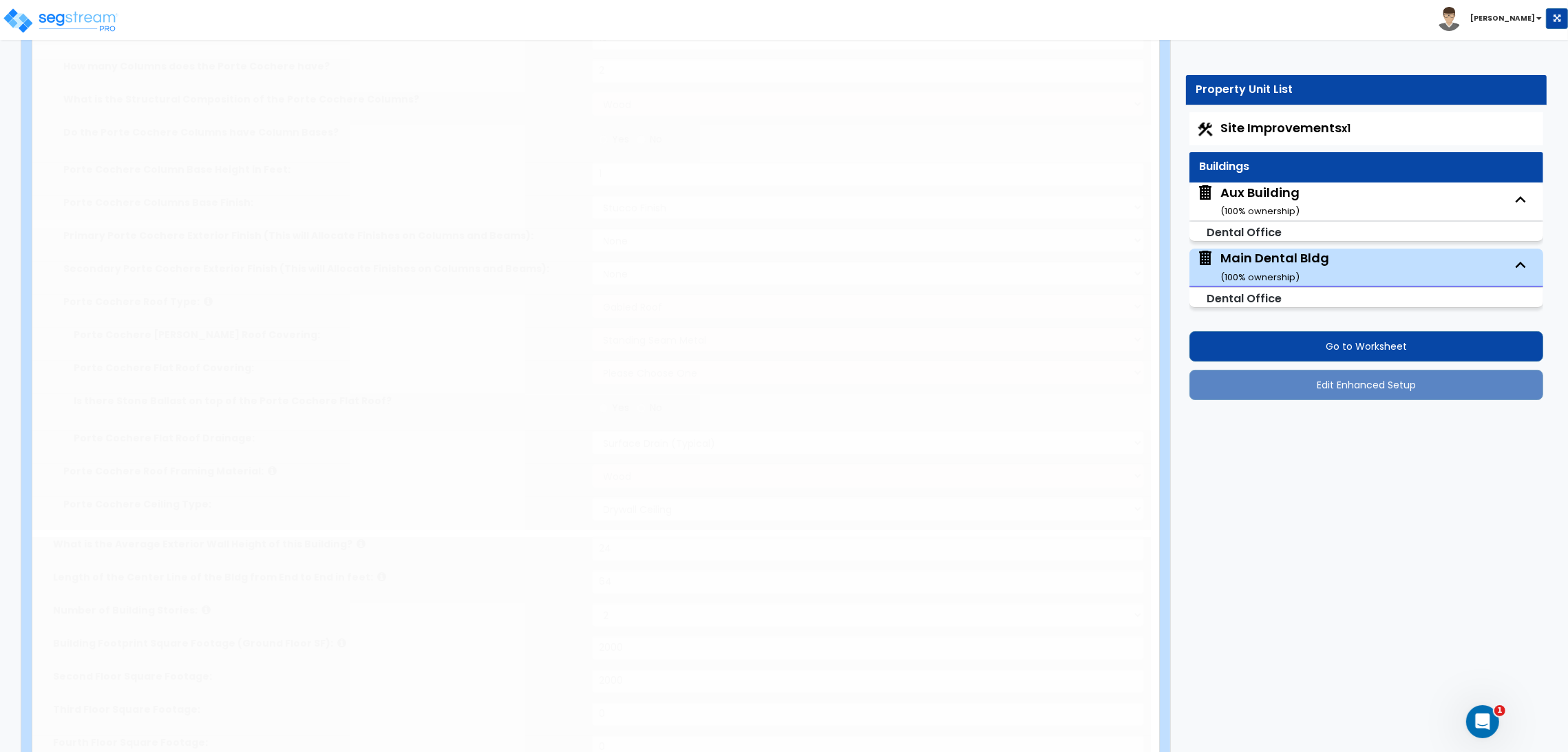
select select "1"
type input "32"
radio input "true"
select select "1"
type input "25"
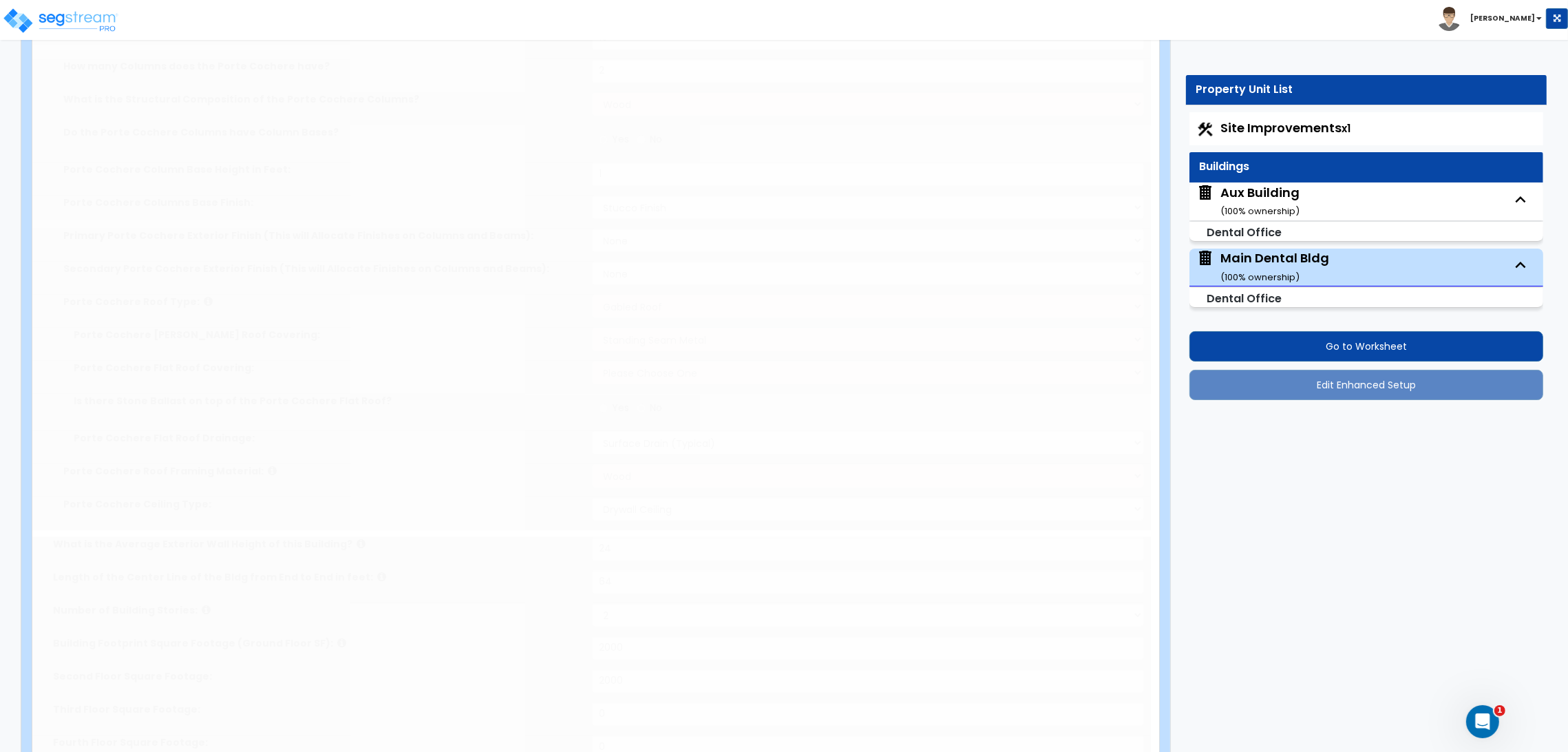
radio input "true"
select select "2"
radio input "true"
type input "75"
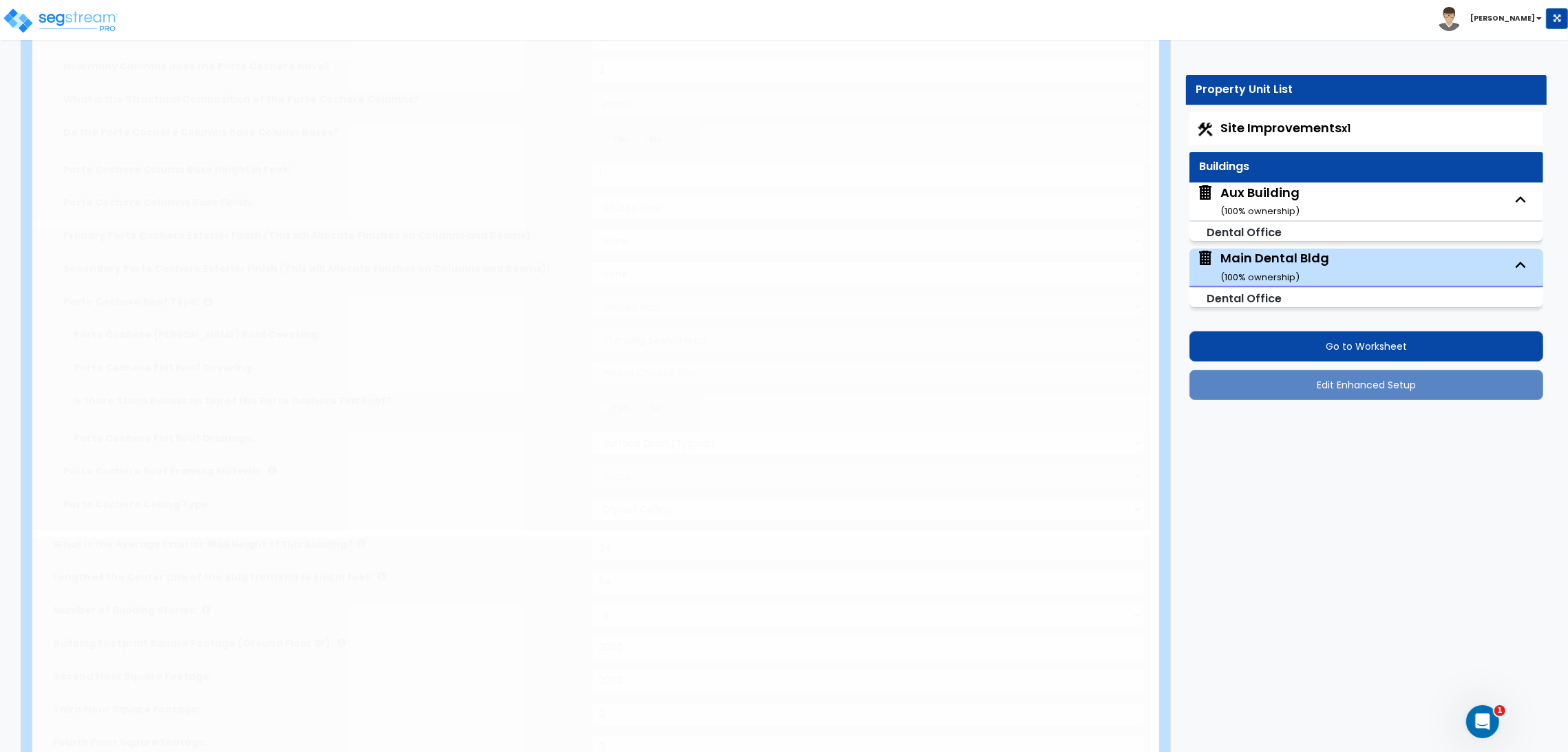
select select "2"
type input "45"
select select "5"
radio input "true"
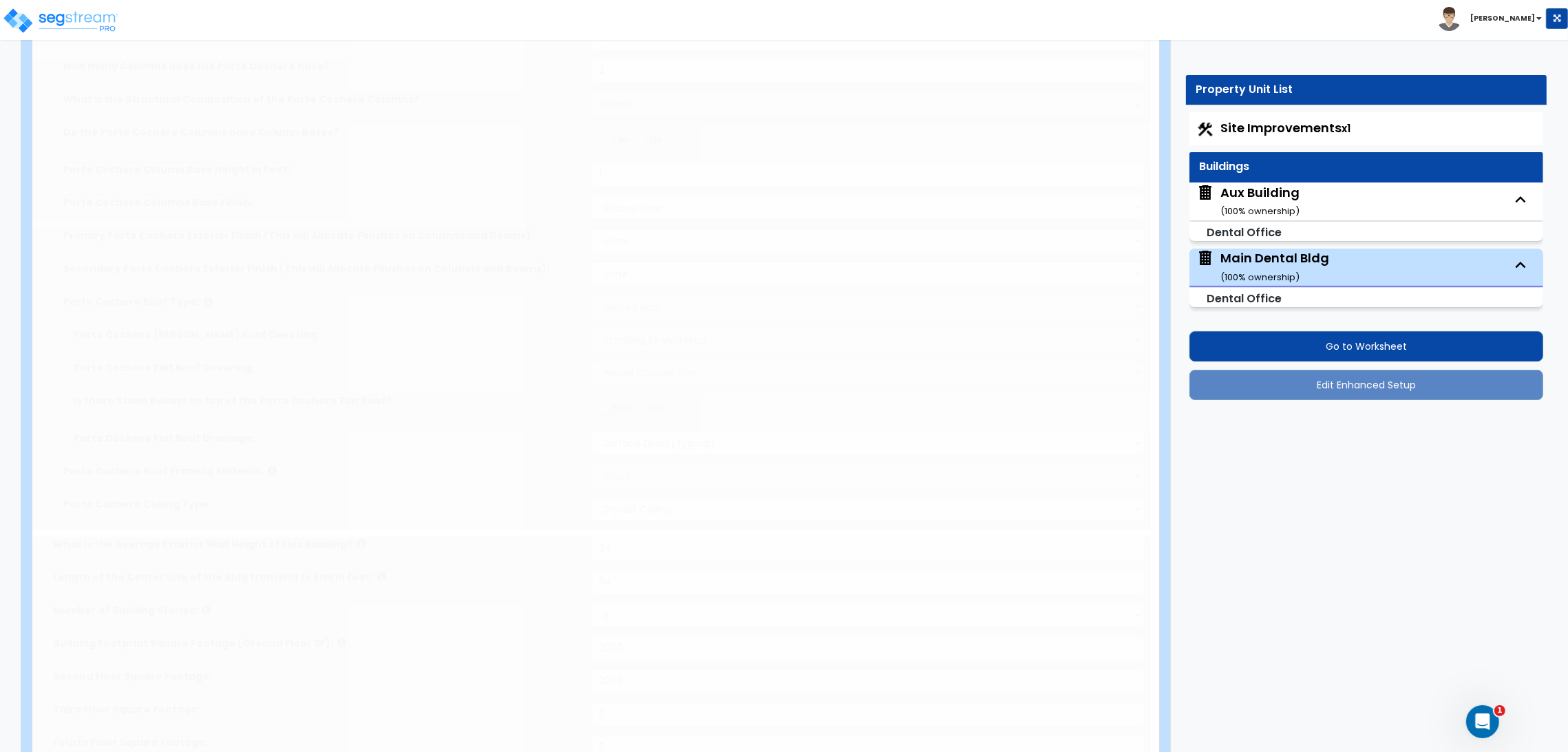
type input "6"
type input "24"
type input "3"
type input "2"
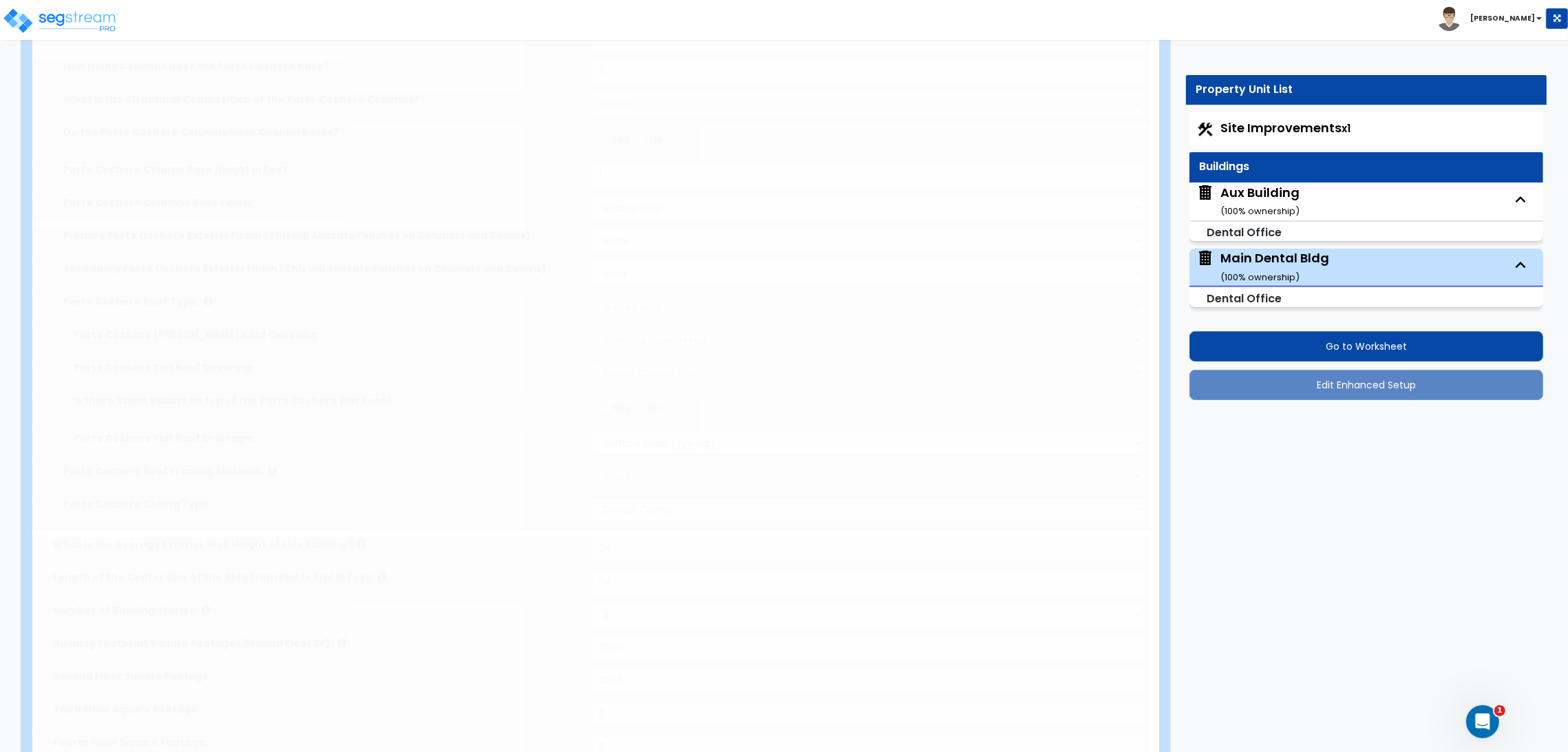
radio input "true"
type input "1"
type input "2"
radio input "true"
type input "2"
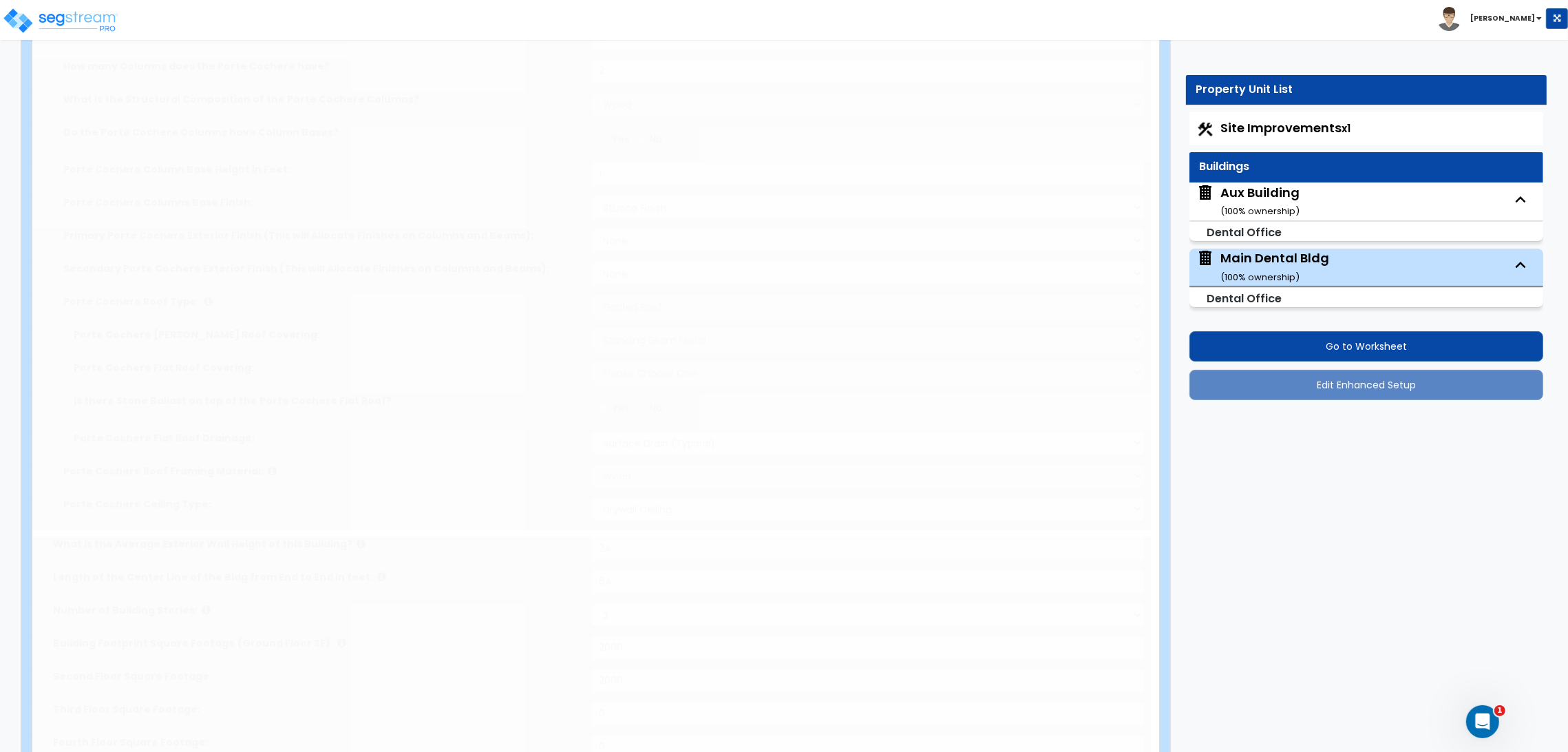
radio input "true"
type input "180"
select select "7"
type input "15"
radio input "true"
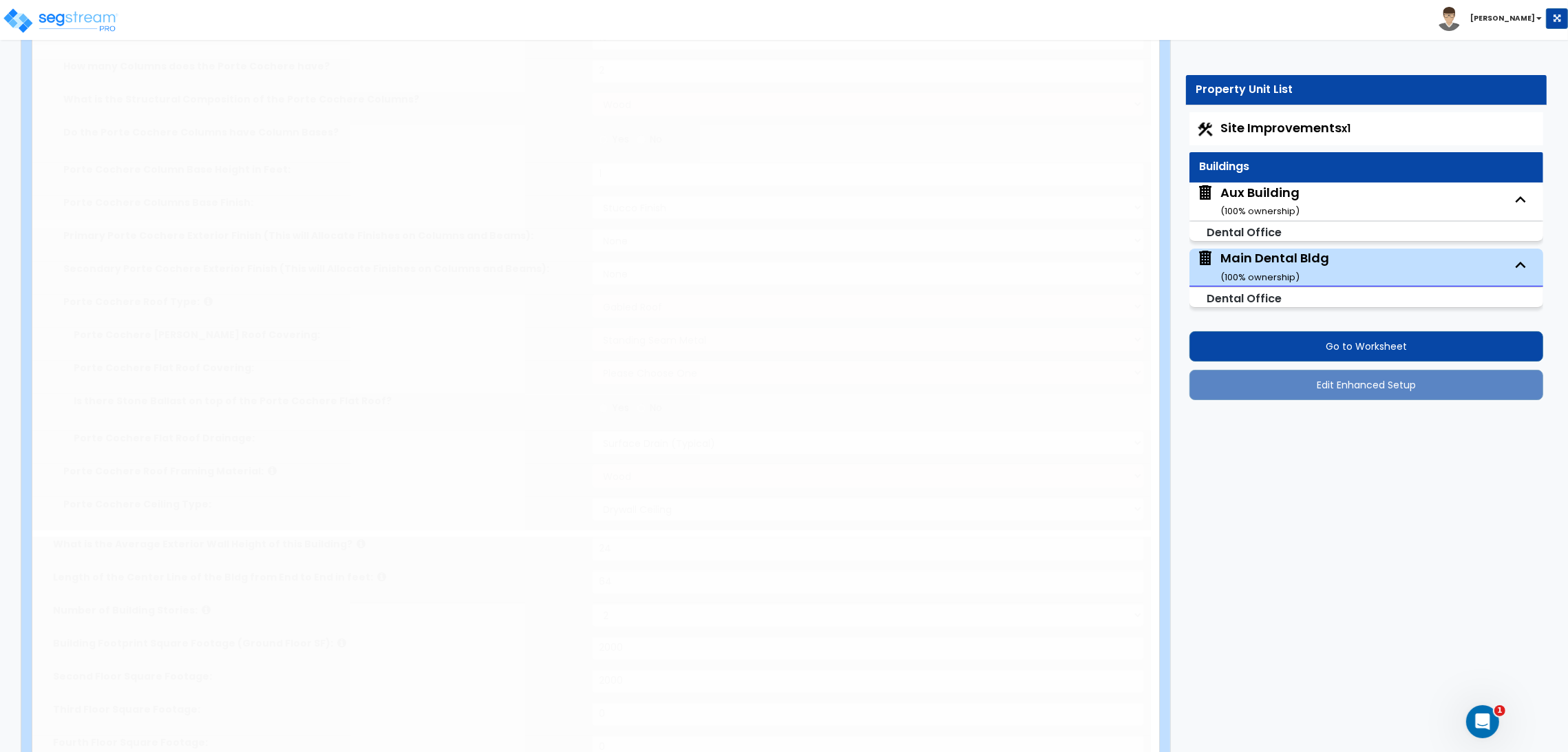
type input "6"
radio input "true"
type input "3"
type input "4"
type input "3"
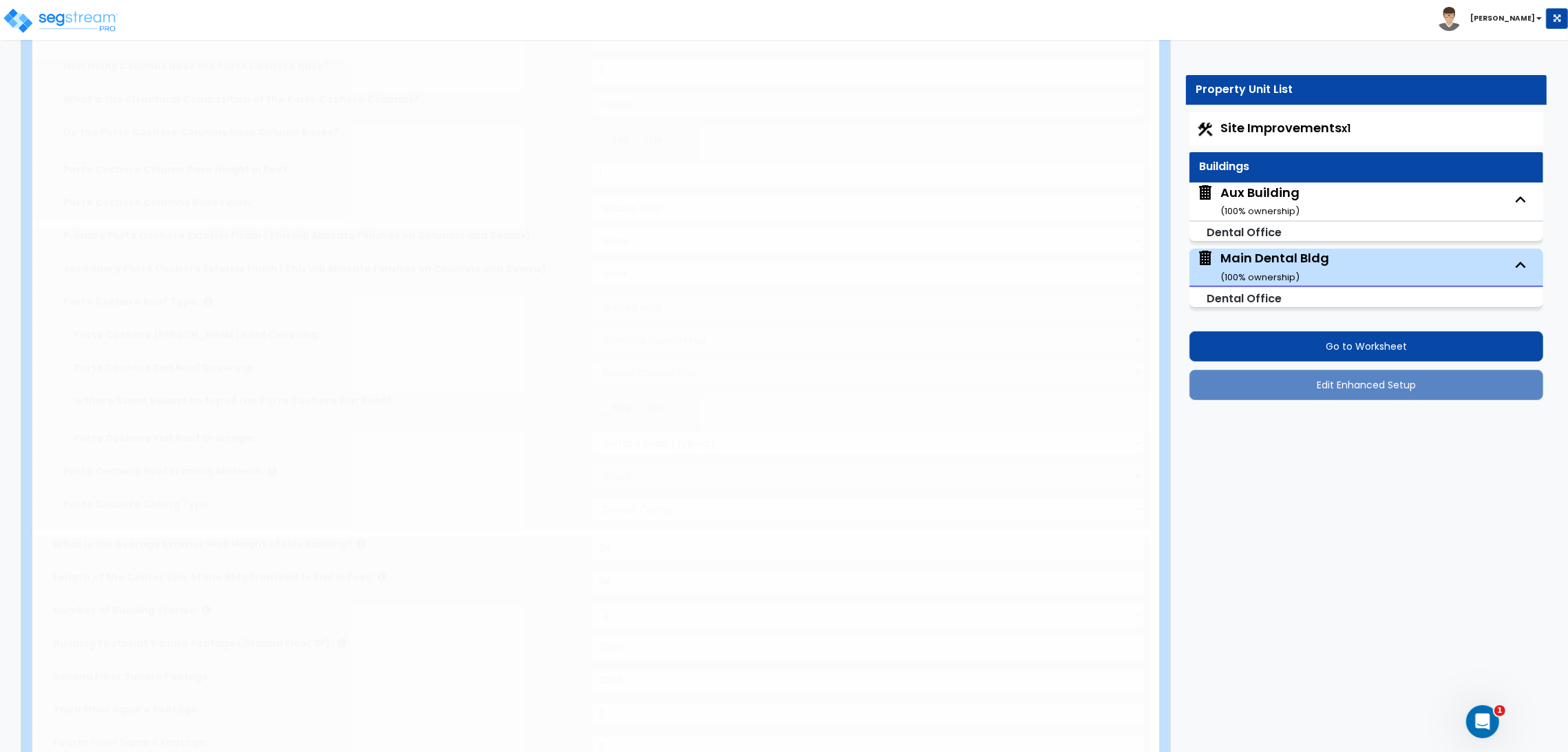
radio input "true"
type input "3"
radio input "true"
select select "2"
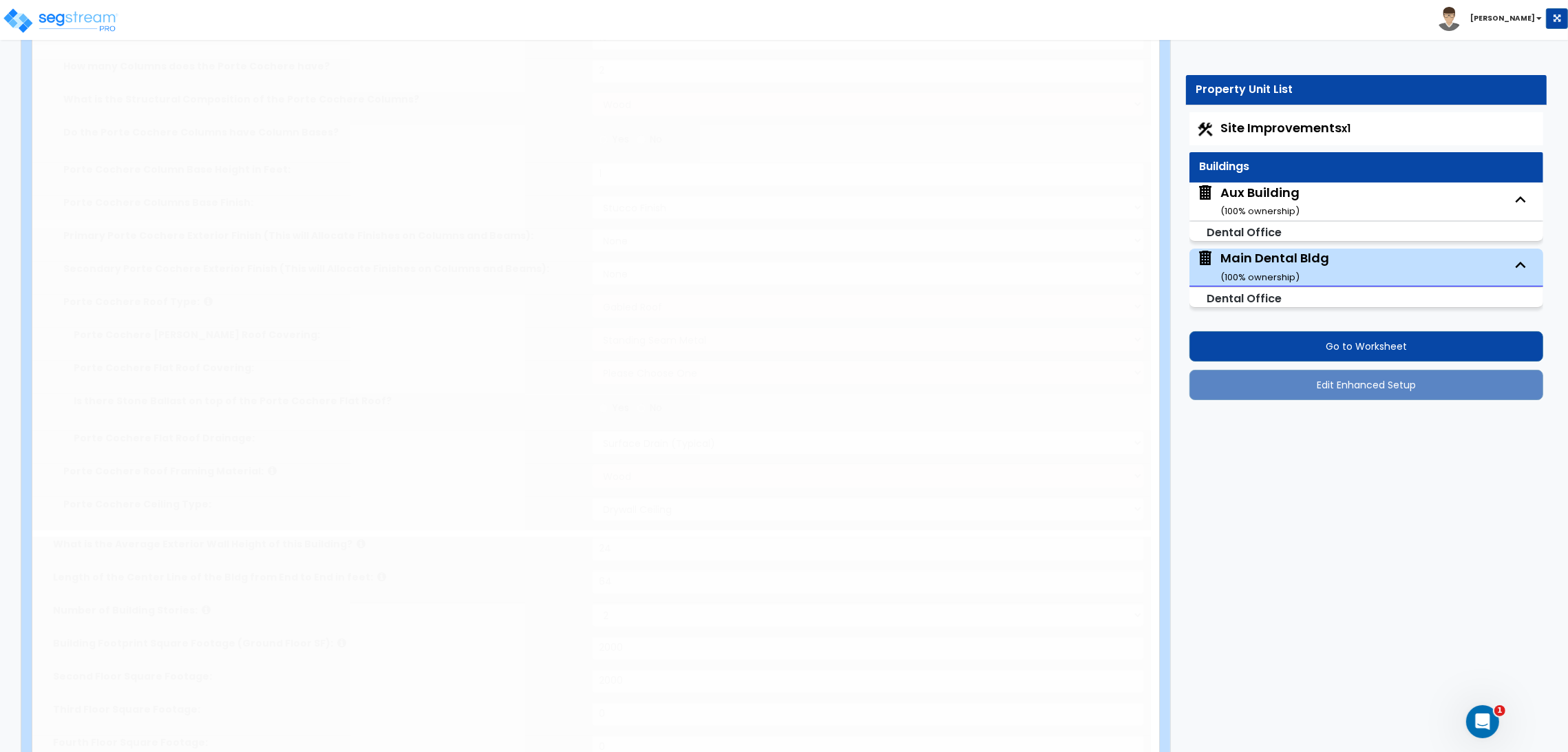
type input "21"
radio input "true"
type input "12"
radio input "true"
type input "18"
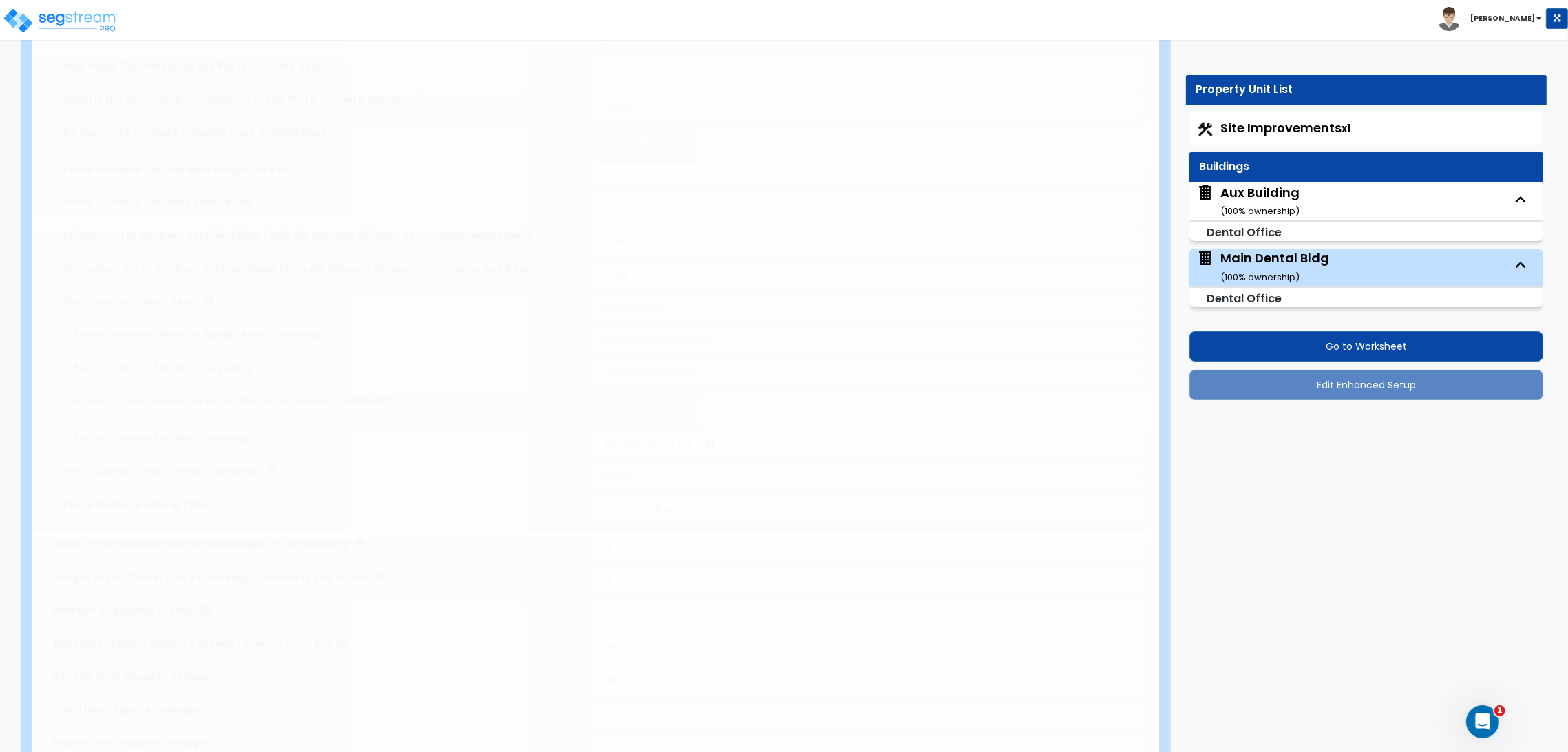
radio input "true"
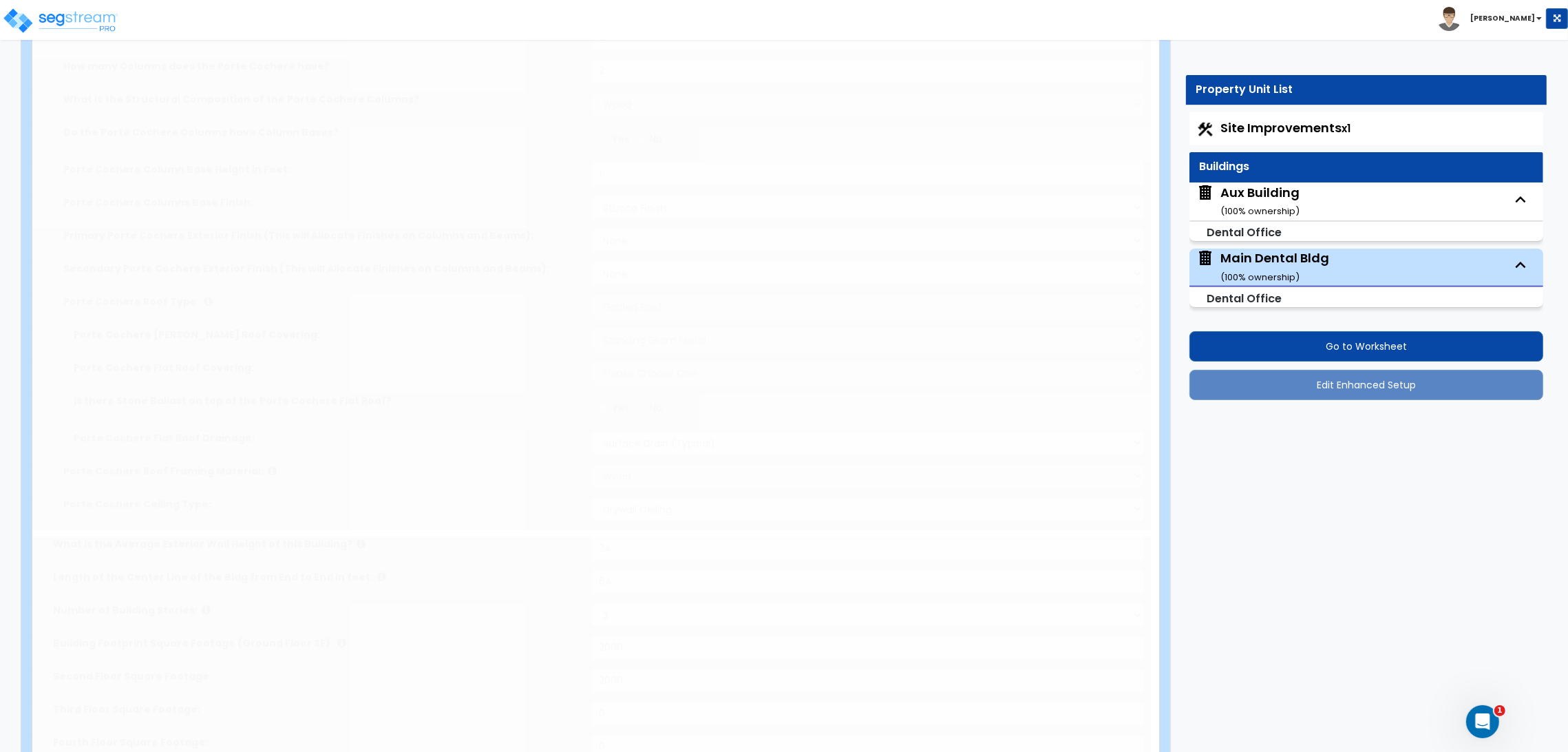
select select "2"
radio input "true"
type input "9"
radio input "true"
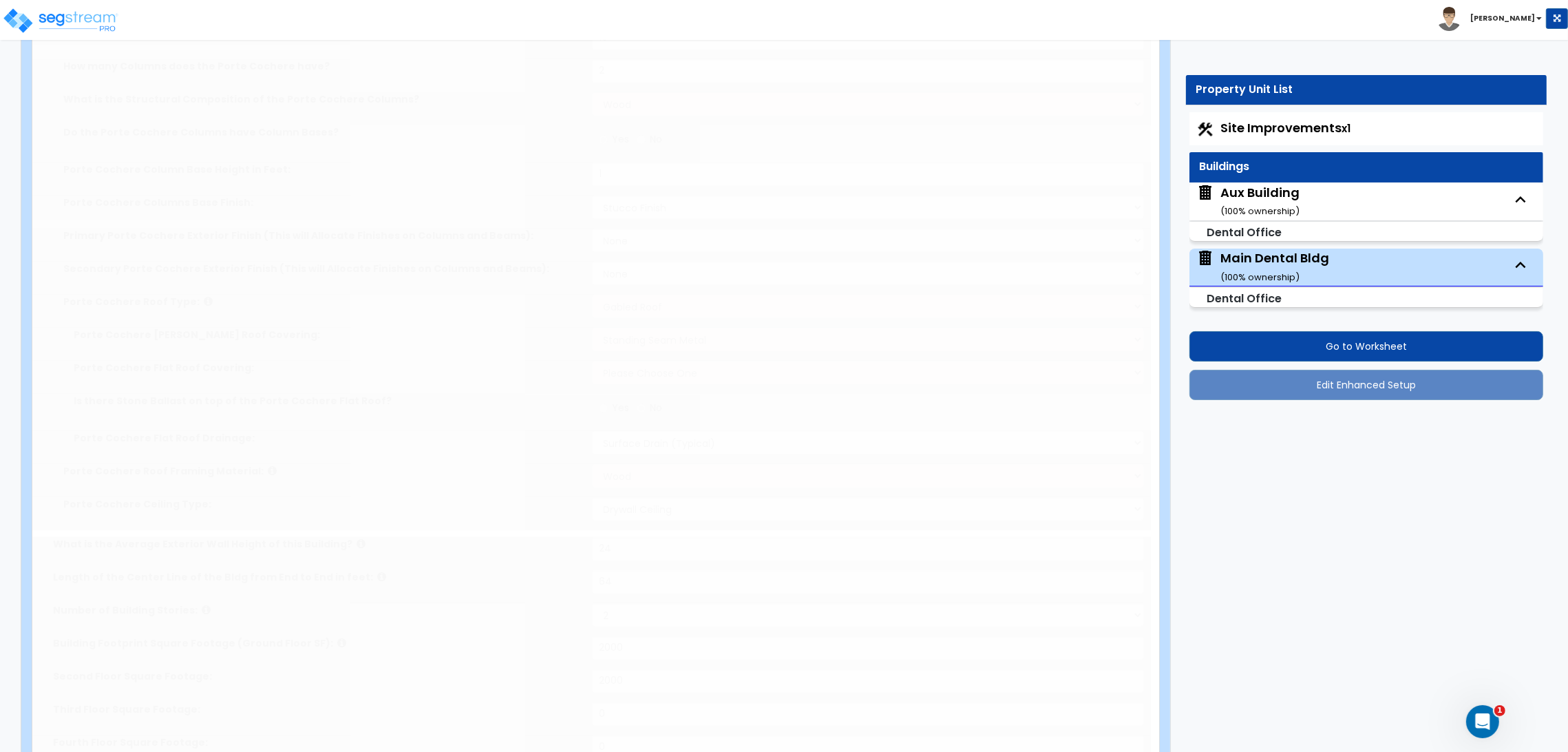
type input "12"
radio input "true"
type input "1"
radio input "true"
type input "1"
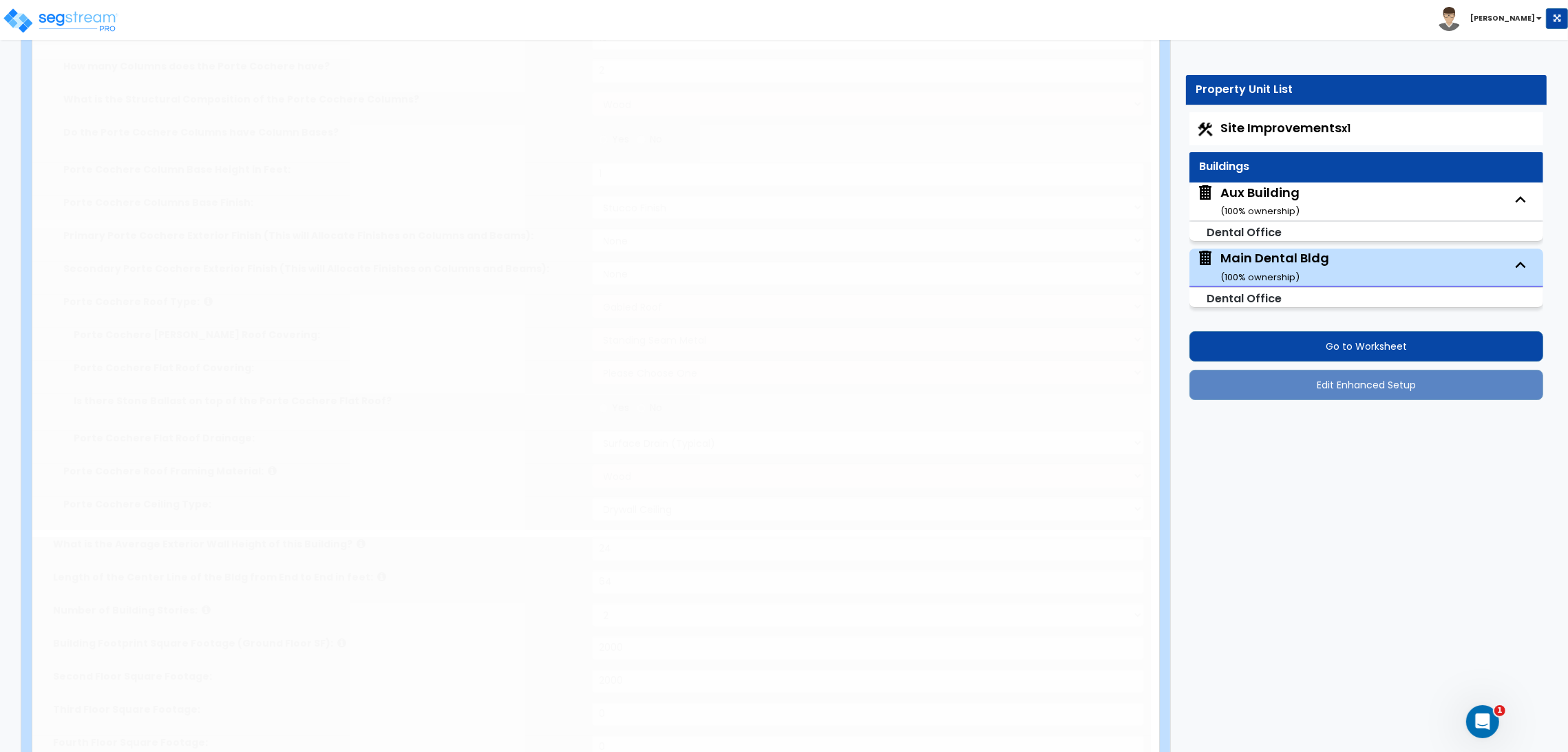
type input "2"
select select "4"
type input "20"
radio input "true"
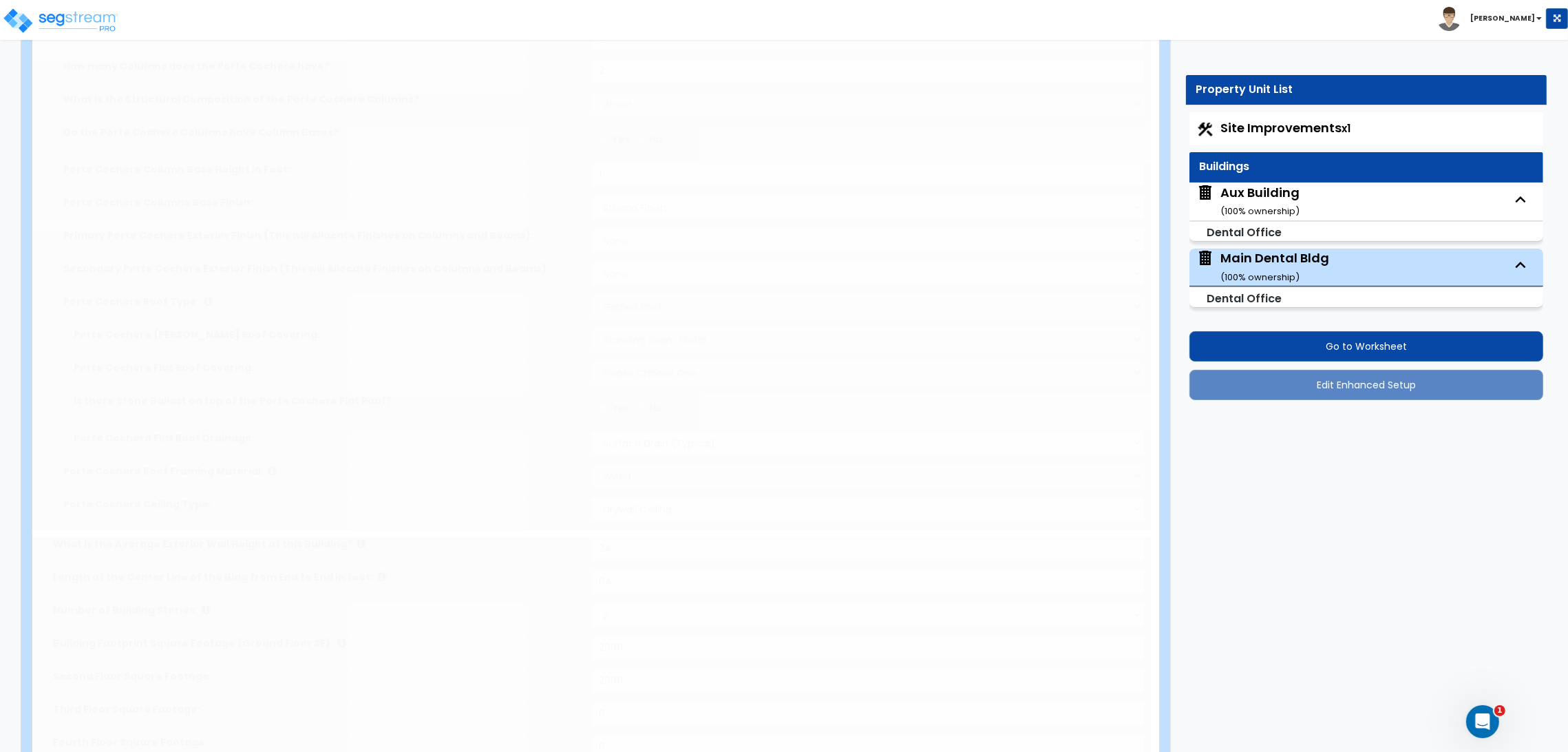
type input "9"
radio input "true"
type input "12"
radio input "true"
type input "1"
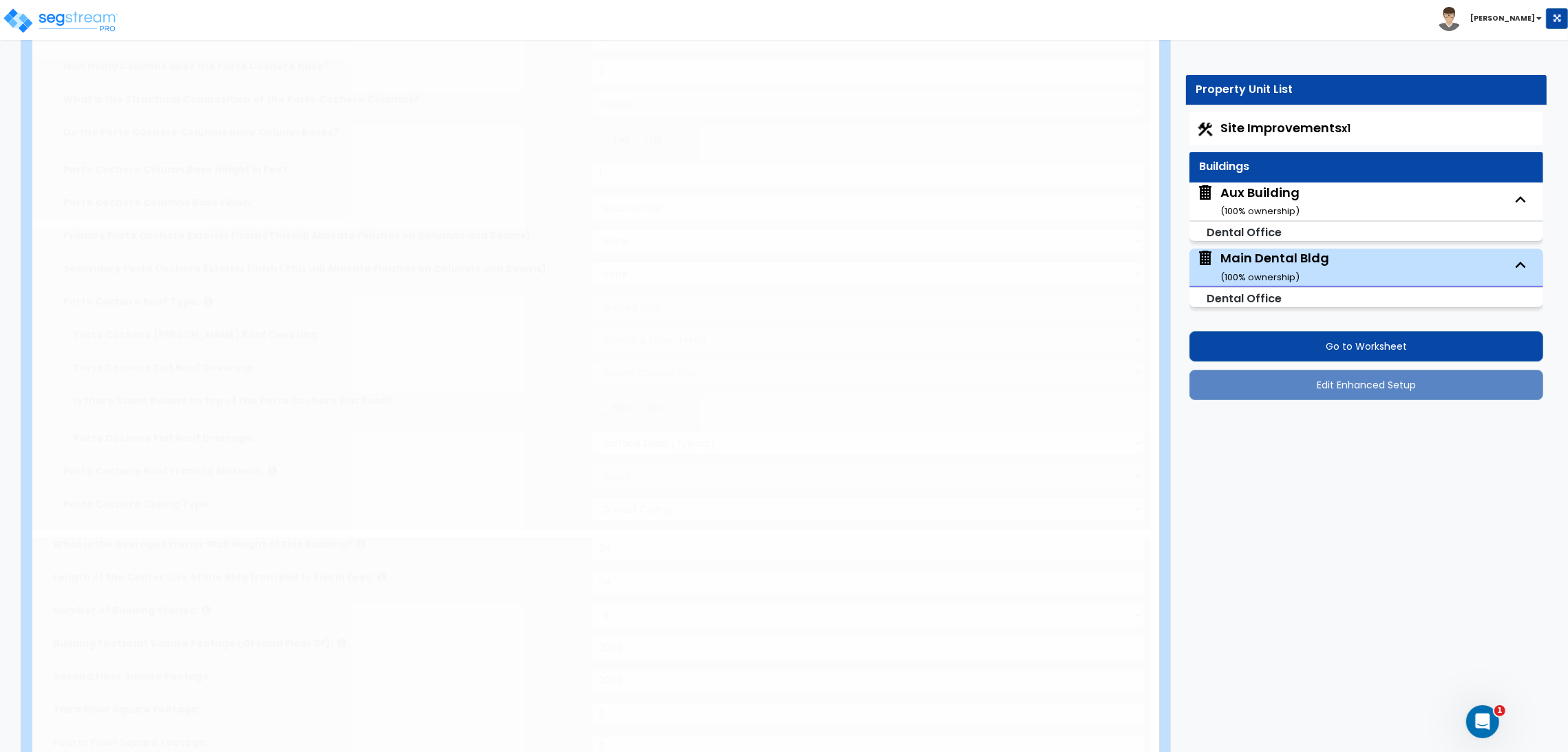
type input "1"
radio input "true"
type input "2"
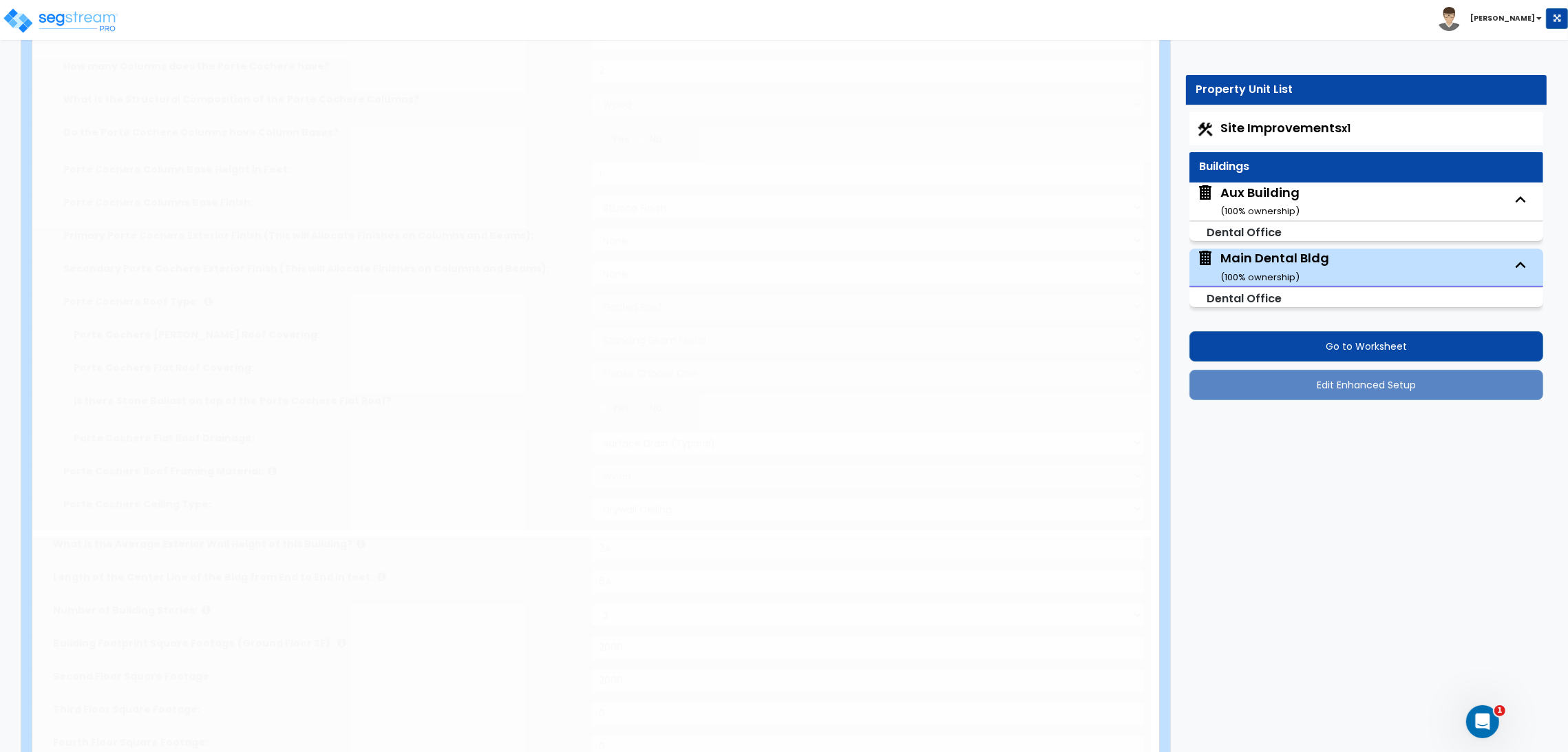
select select "1"
radio input "true"
type input "2"
type input "3"
type input "4"
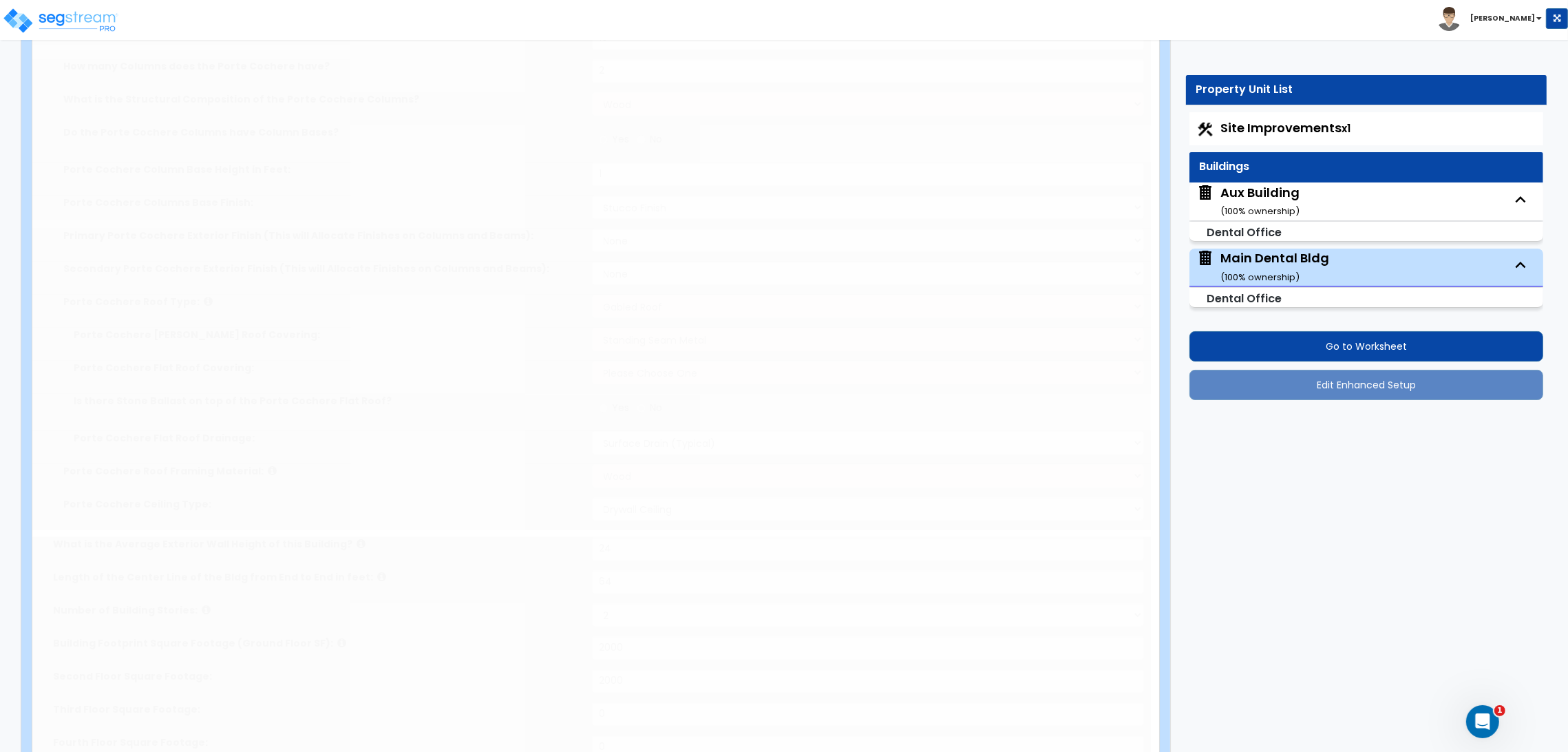
type input "1"
type input "2"
radio input "true"
type input "40"
select select "1"
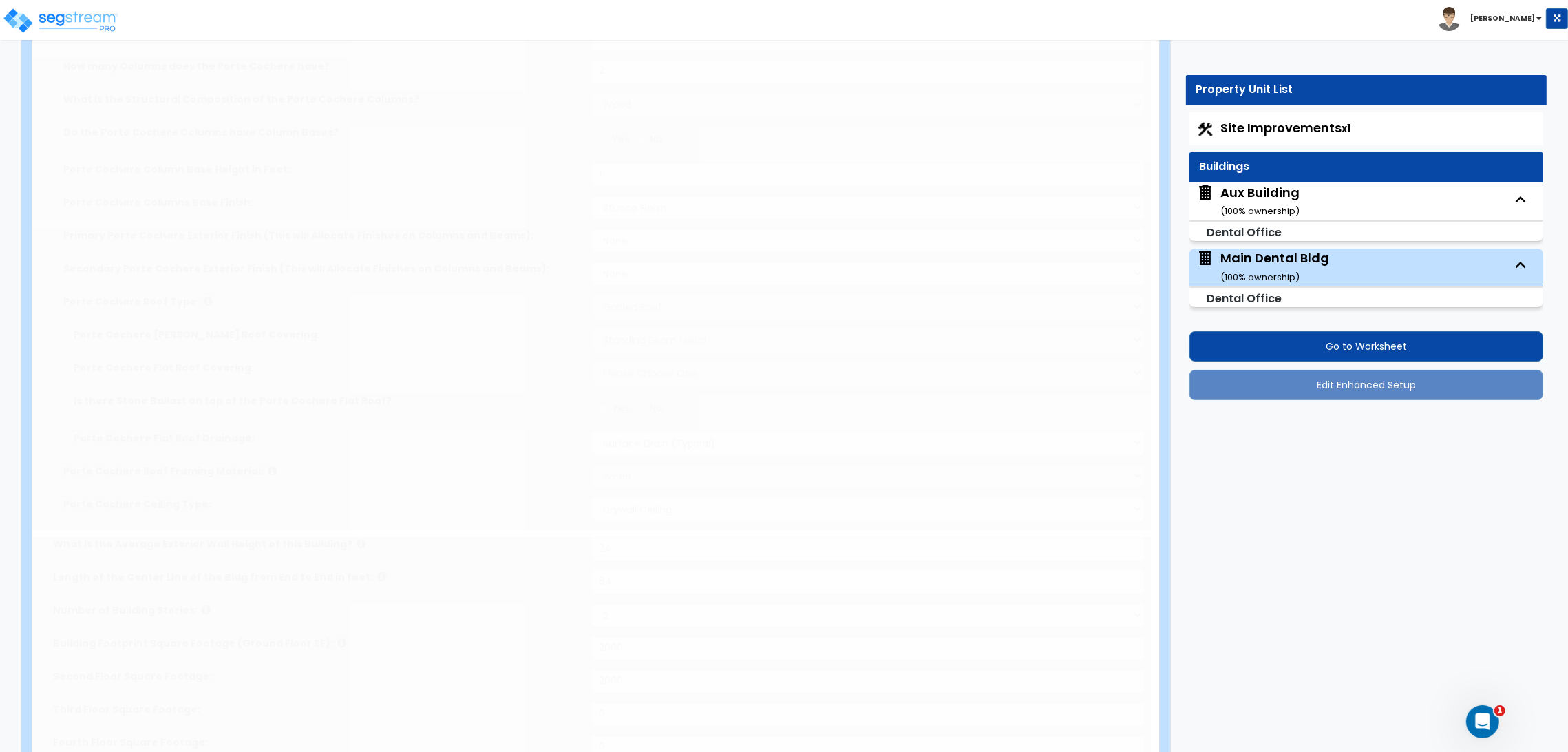
radio input "true"
select select "2"
type input "2"
radio input "true"
type input "1"
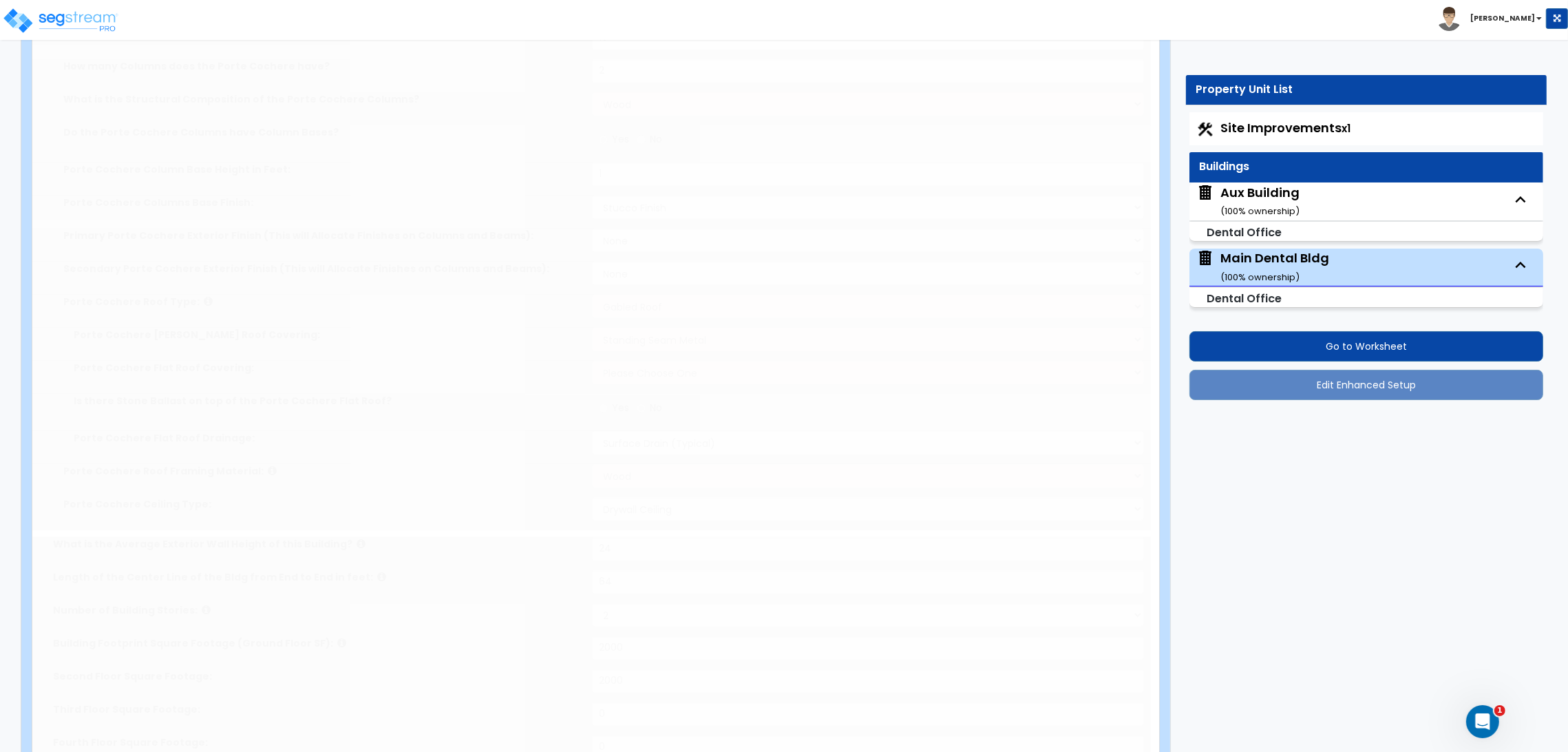
radio input "true"
type input "1"
type input "140"
select select "2"
type input "12"
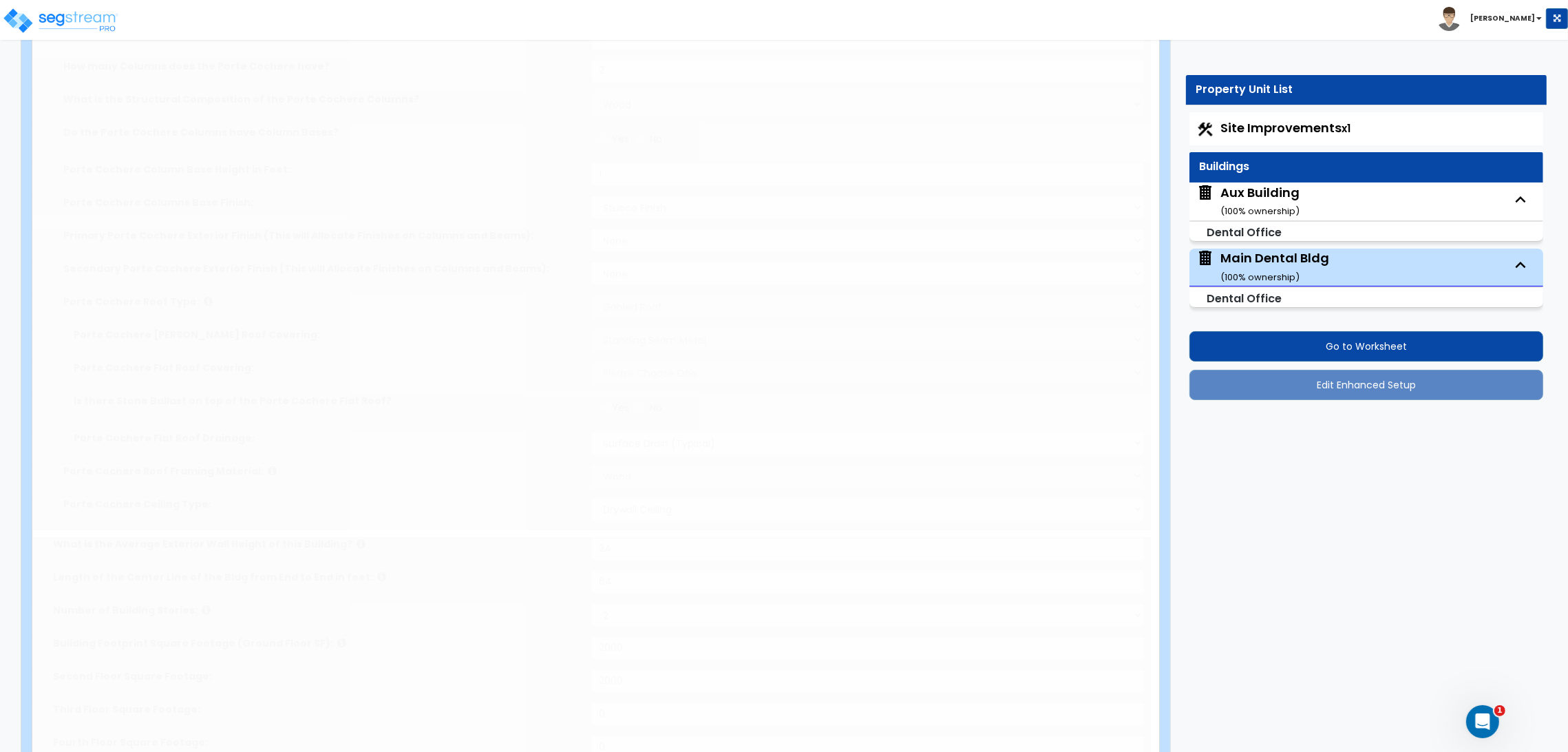
type input "12"
type input "1"
select select "2"
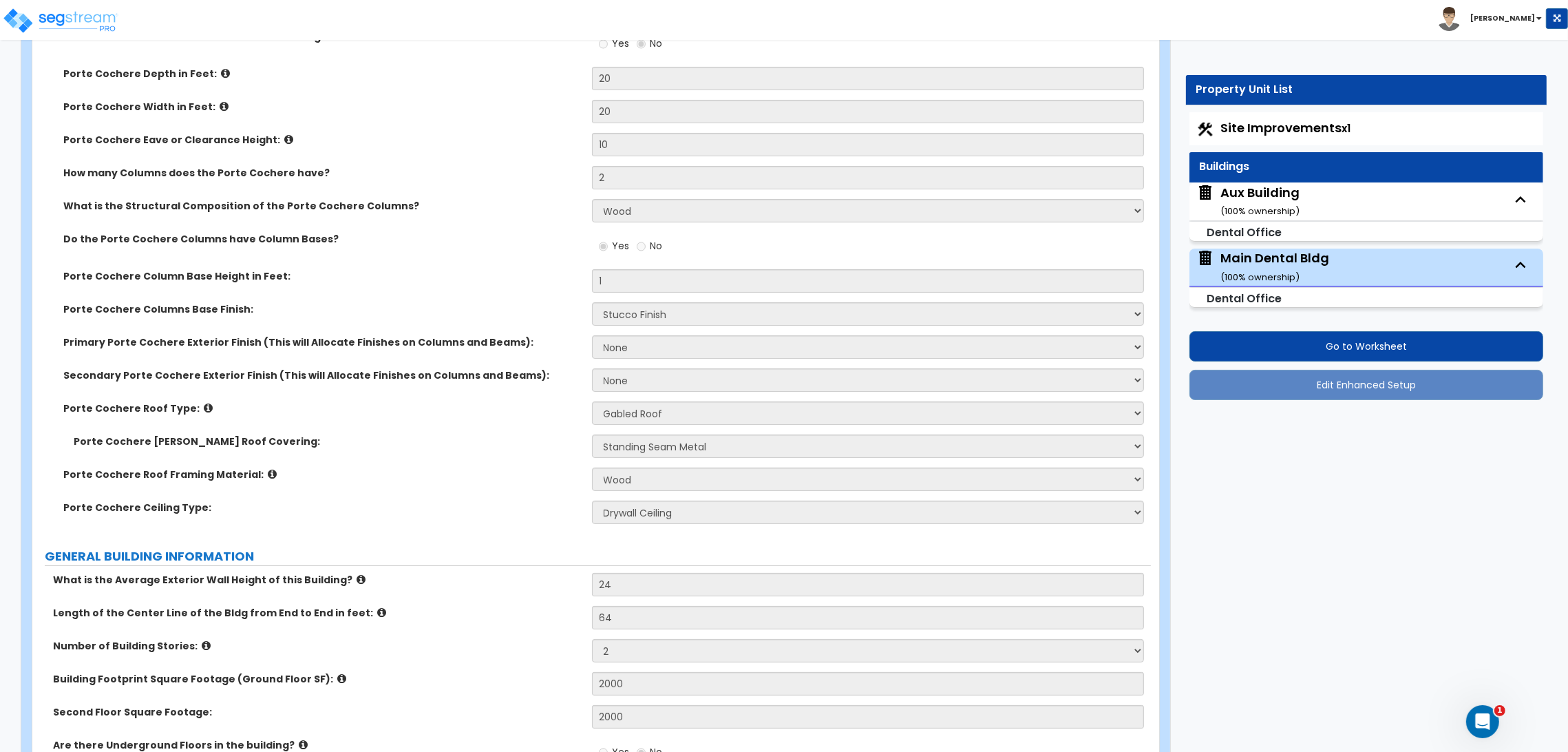
scroll to position [6, 0]
click at [416, 407] on label "Porte Cochere Roof Type:" at bounding box center [322, 408] width 518 height 14
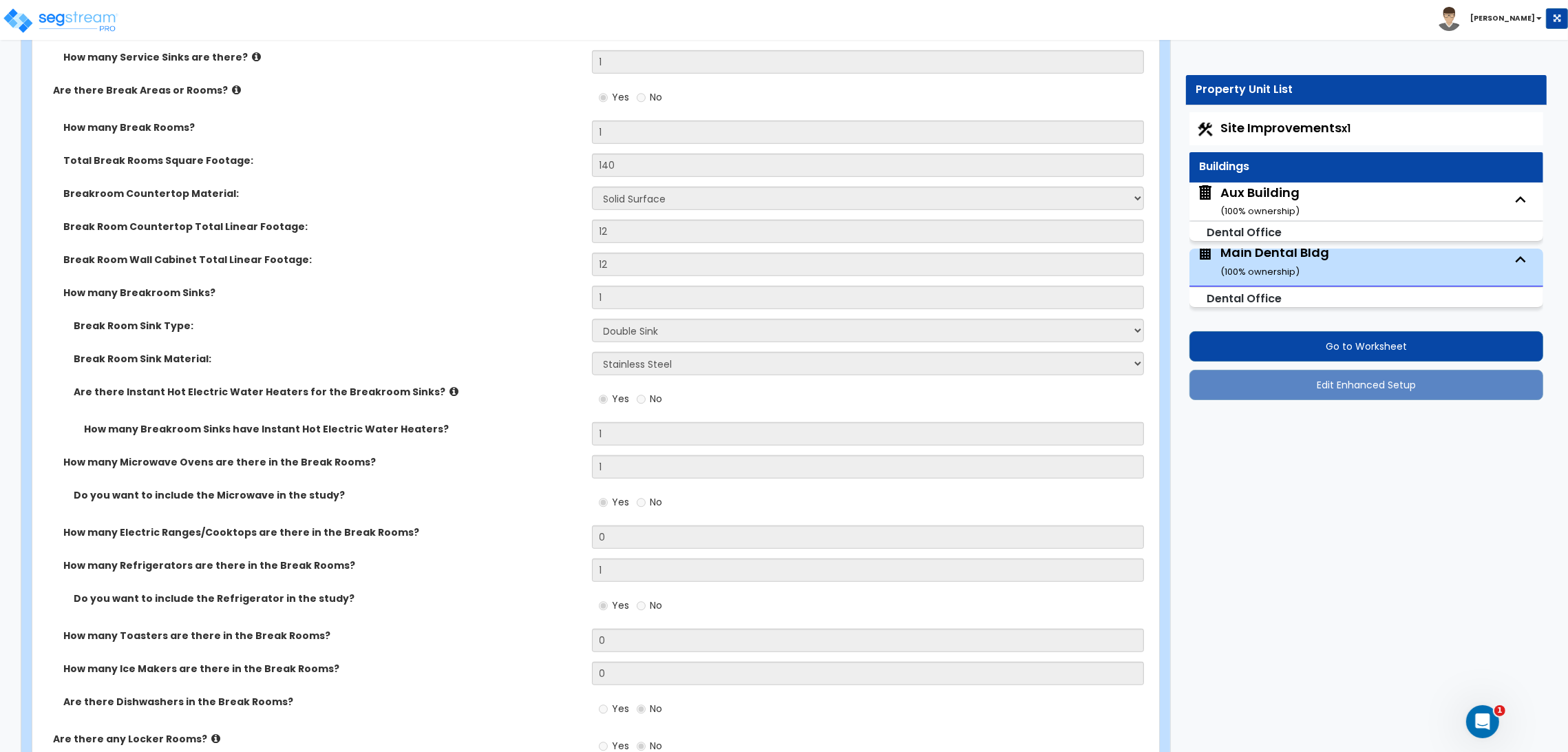
scroll to position [9312, 0]
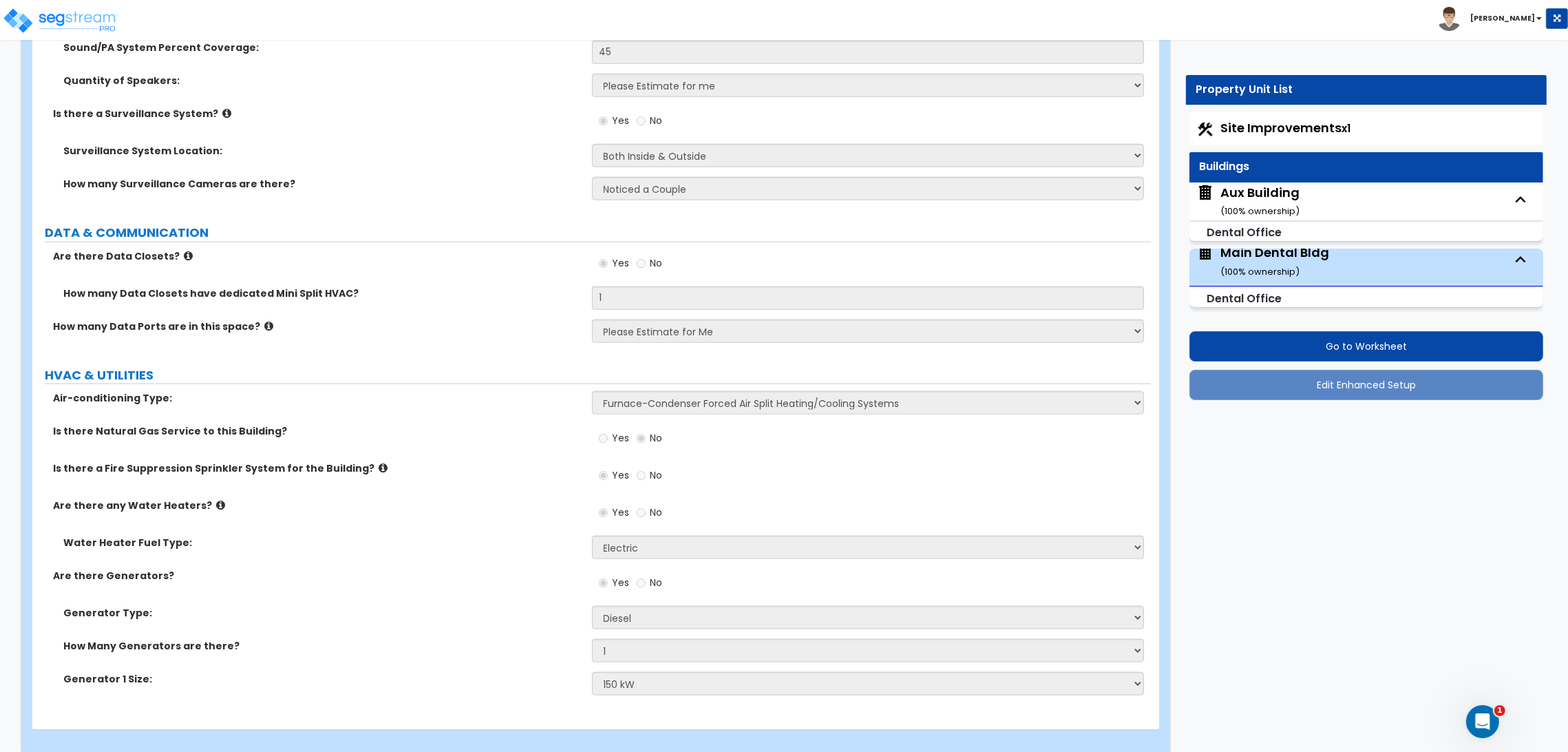
click at [1284, 206] on small "( 100 % ownership)" at bounding box center [1261, 211] width 79 height 13
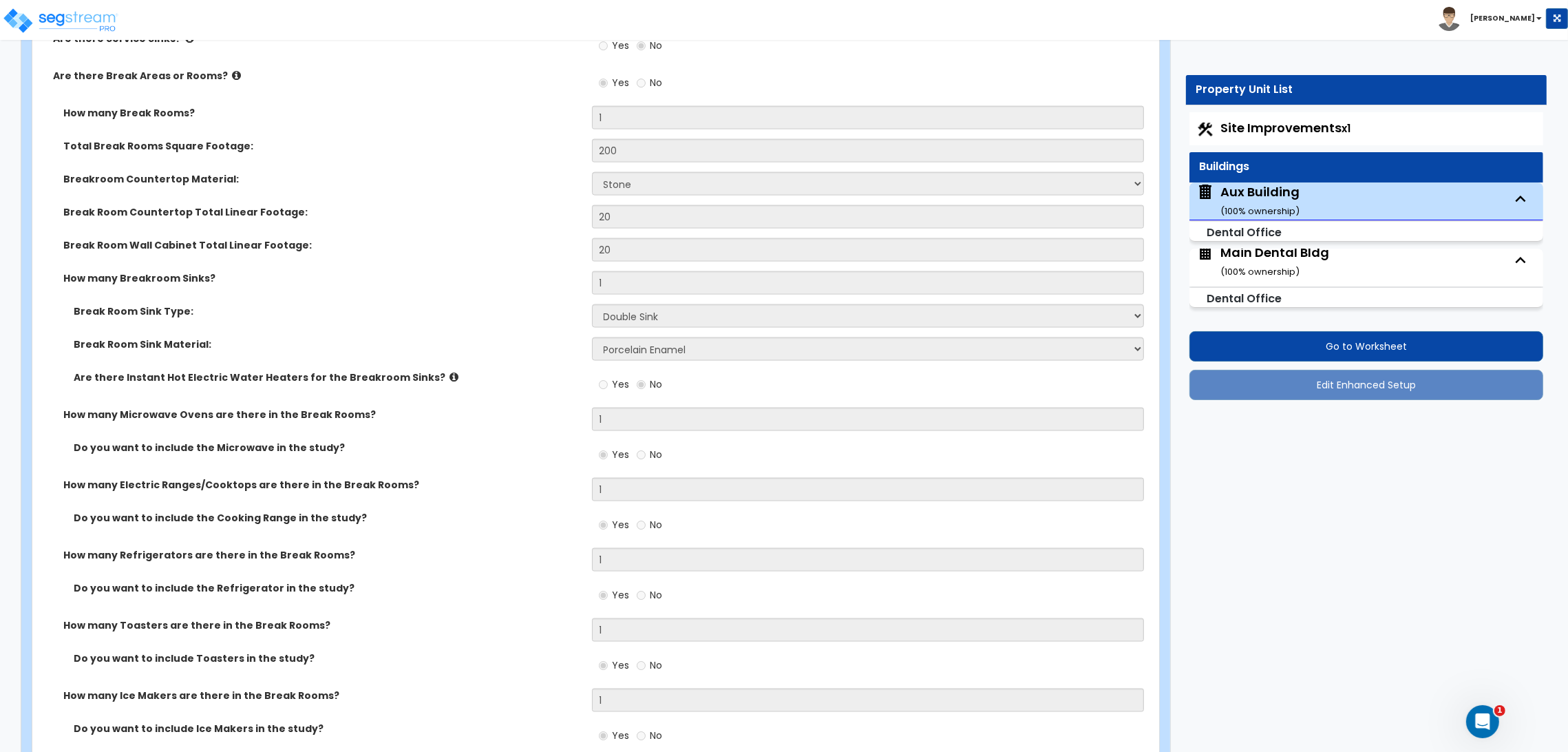
scroll to position [3450, 0]
